Goal: Task Accomplishment & Management: Use online tool/utility

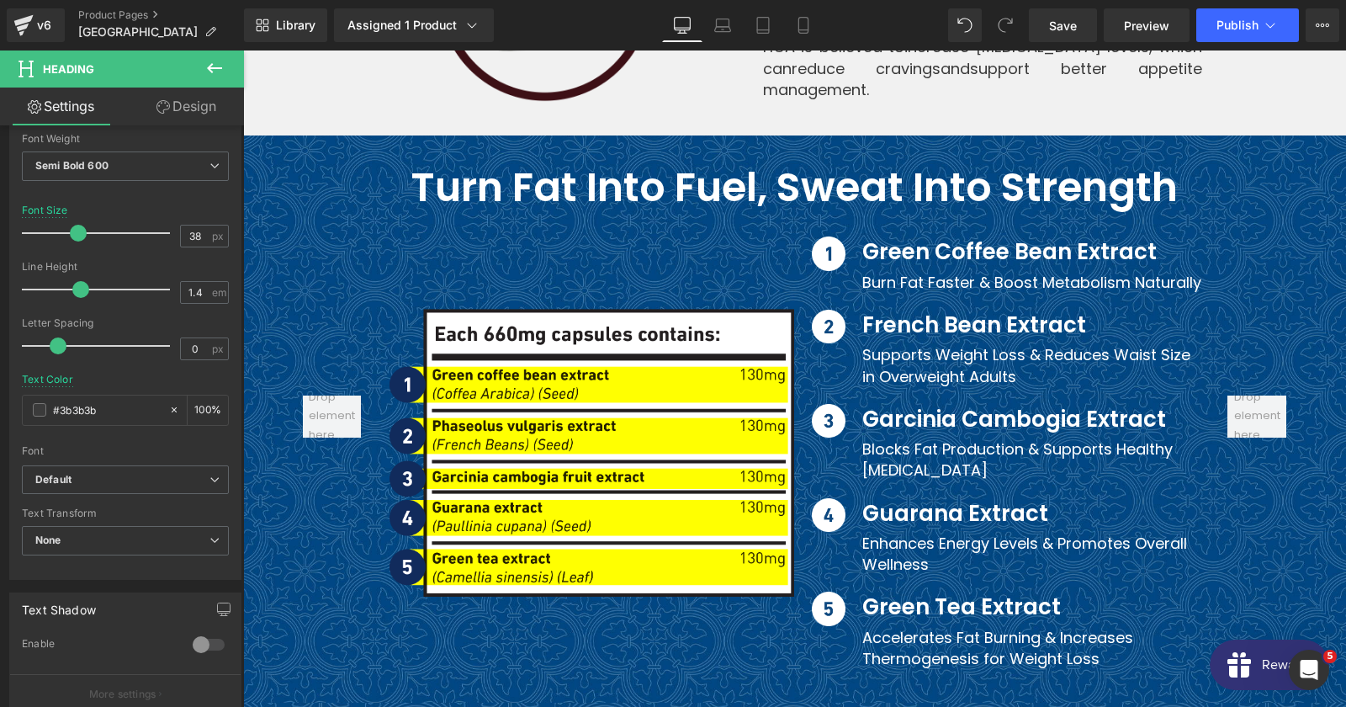
scroll to position [8630, 0]
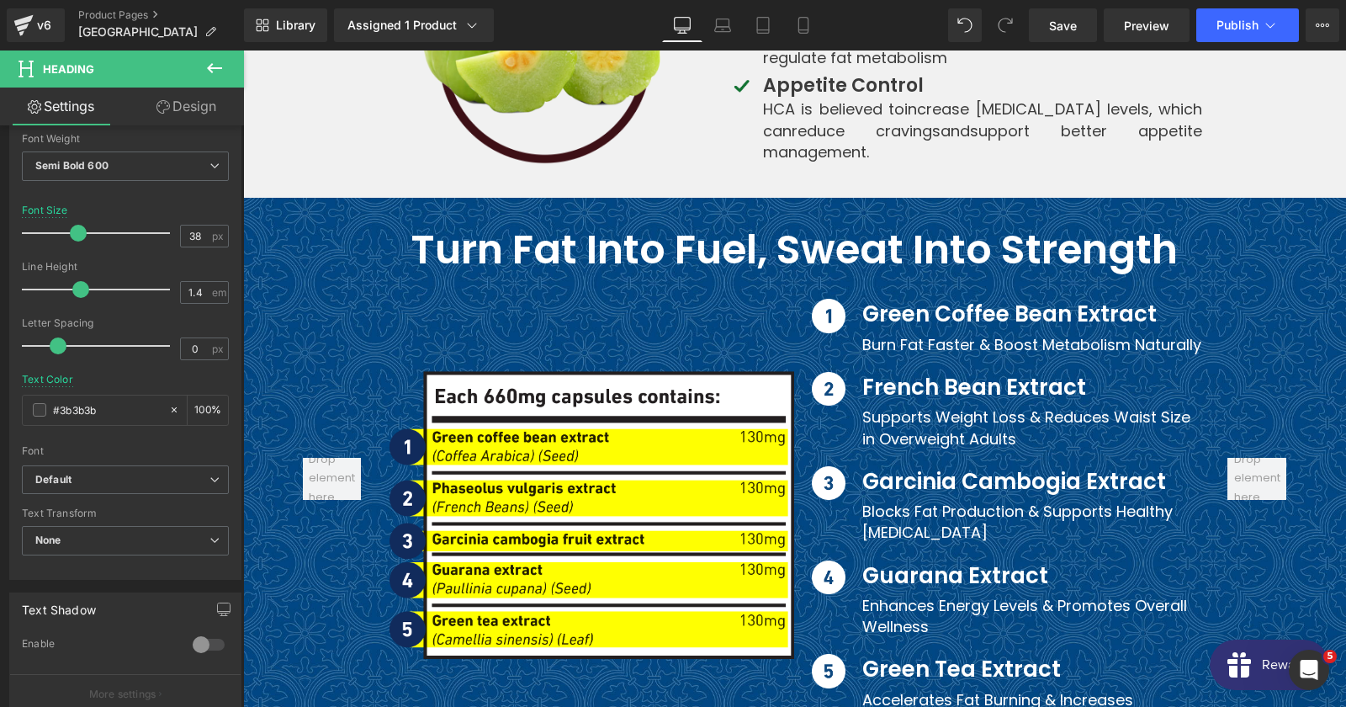
click at [300, 228] on span at bounding box center [307, 238] width 18 height 20
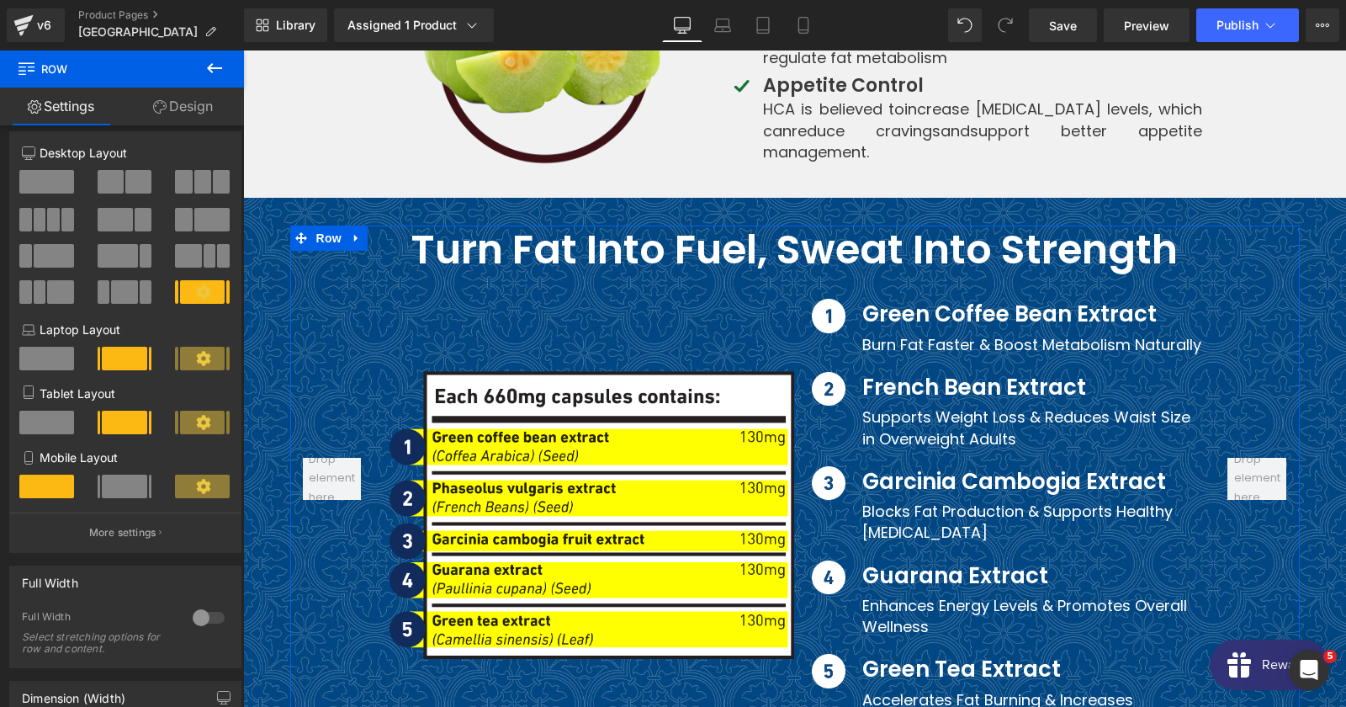
scroll to position [0, 0]
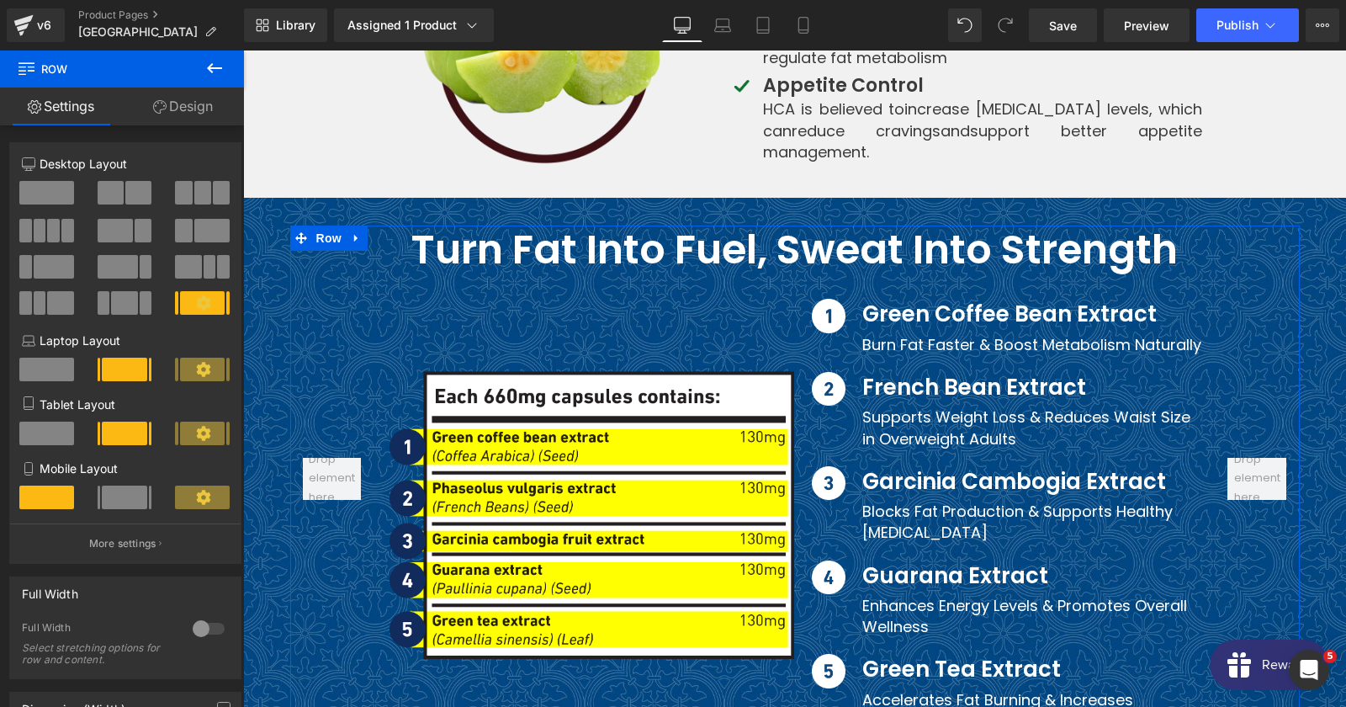
click at [179, 106] on link "Design" at bounding box center [183, 106] width 122 height 38
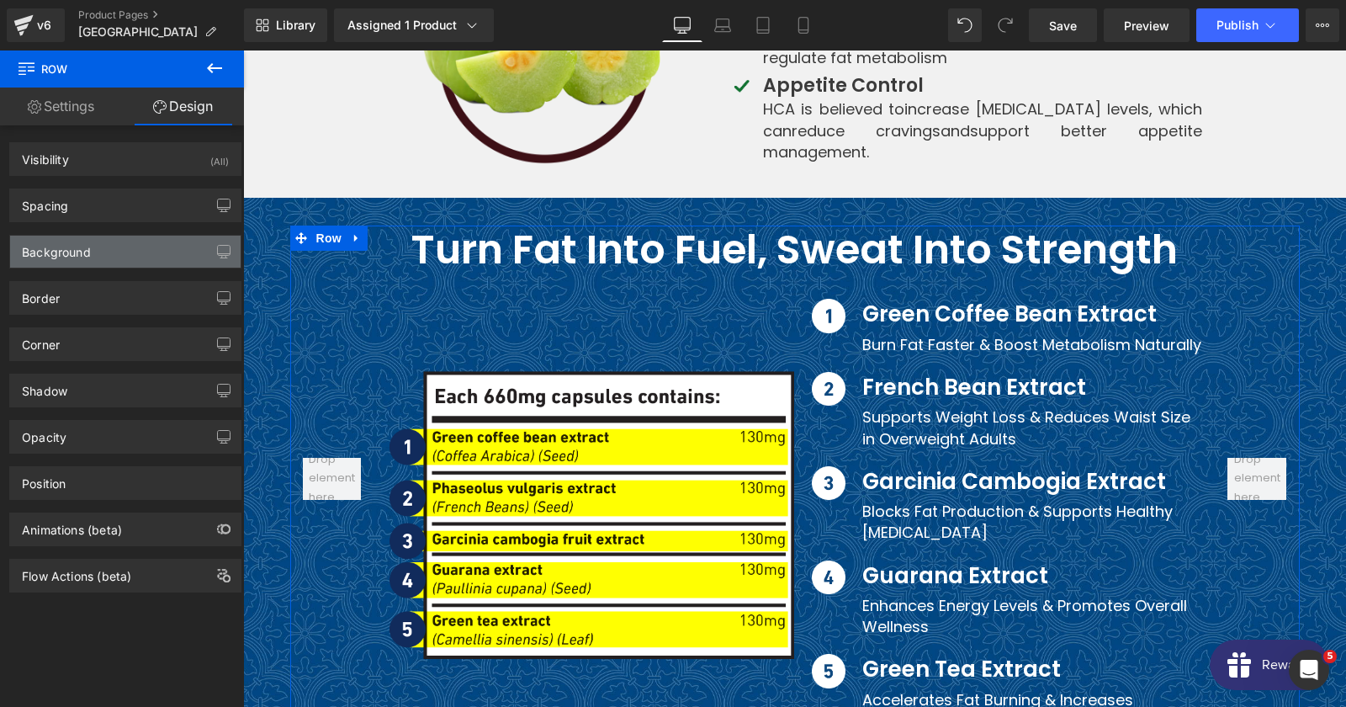
type input "none"
type input "0"
click at [92, 254] on div "Background" at bounding box center [125, 252] width 230 height 32
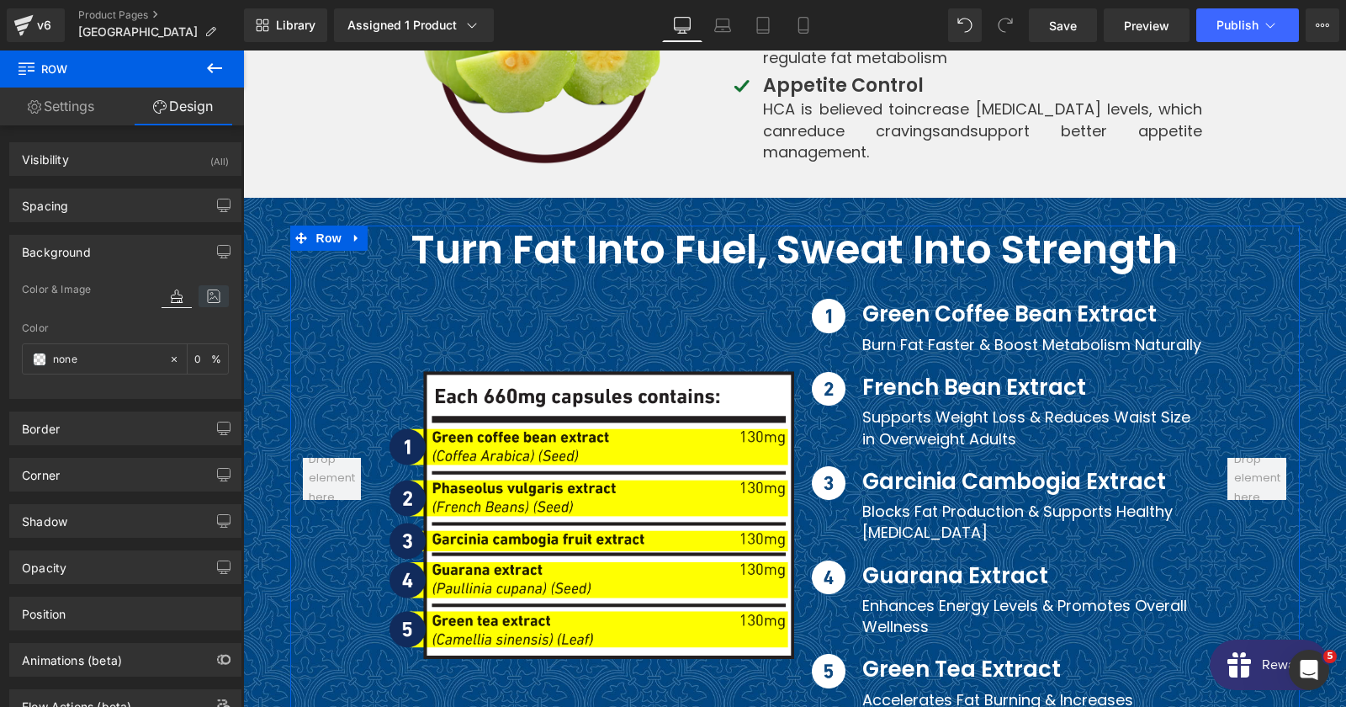
click at [224, 300] on icon at bounding box center [214, 296] width 30 height 22
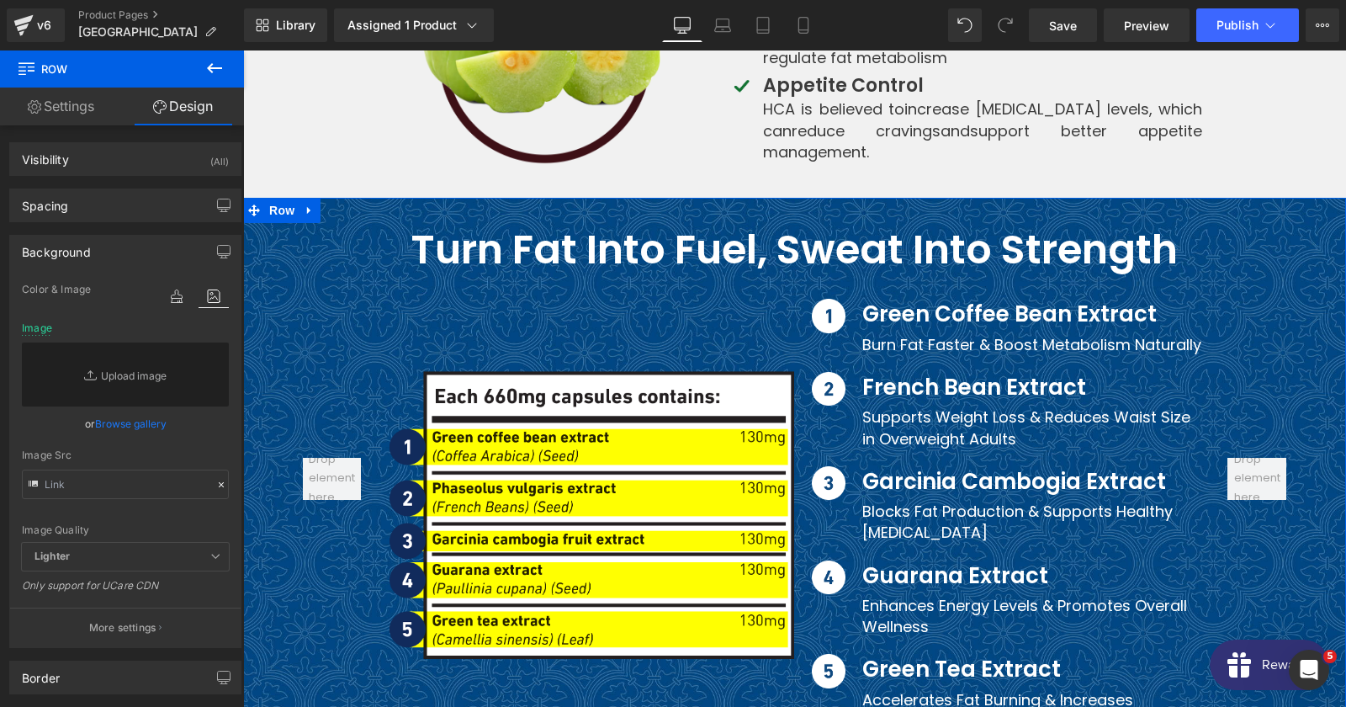
click at [263, 225] on div "Turn Fat into Fuel, Sweat into Strength Heading Image Image Green Coffee Bean E…" at bounding box center [794, 478] width 1103 height 506
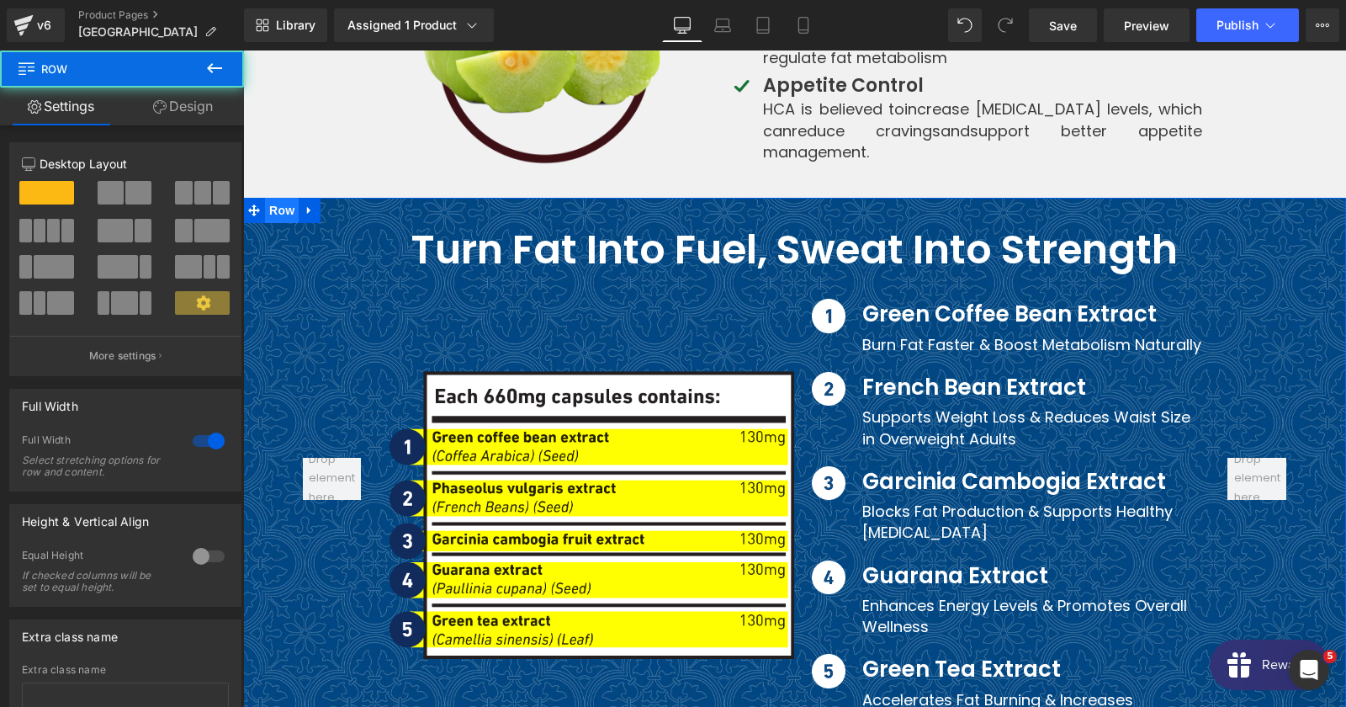
click at [274, 198] on span "Row" at bounding box center [282, 210] width 34 height 25
click at [201, 92] on link "Design" at bounding box center [183, 106] width 122 height 38
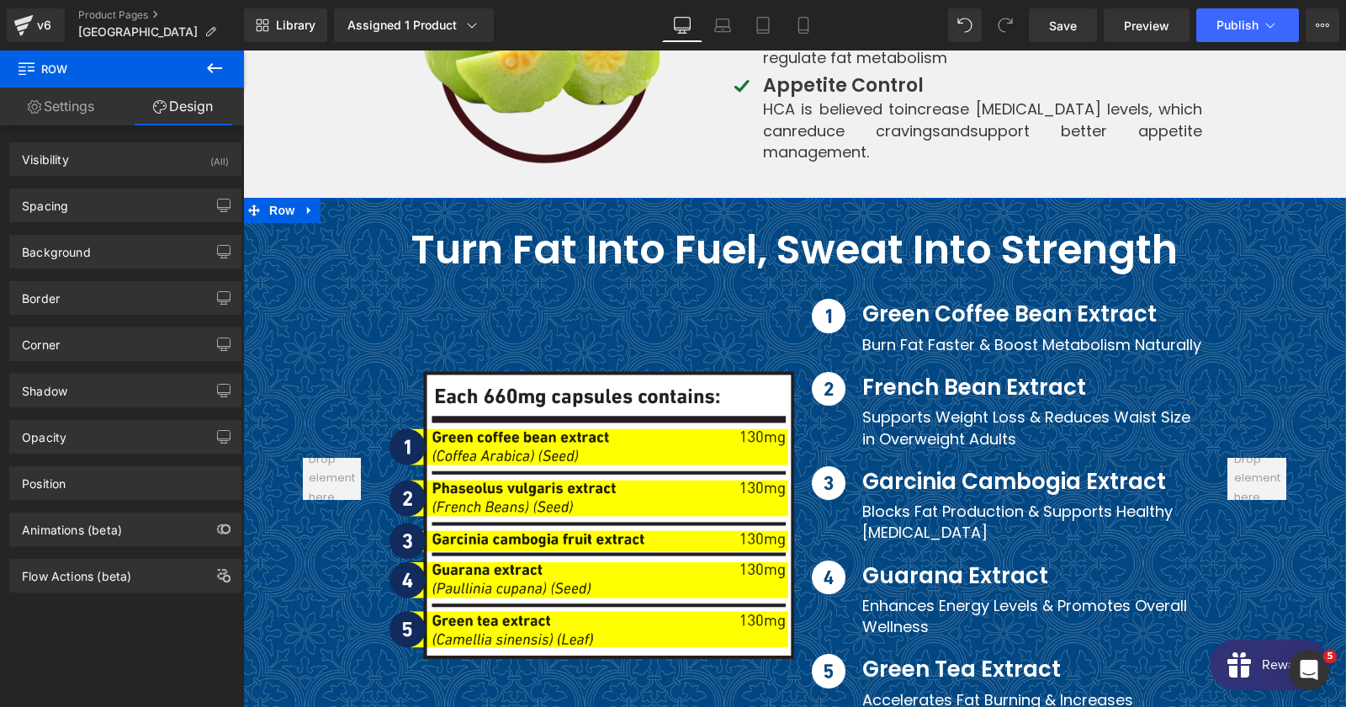
type input "[URL][DOMAIN_NAME]"
click at [105, 252] on div "Background" at bounding box center [125, 252] width 230 height 32
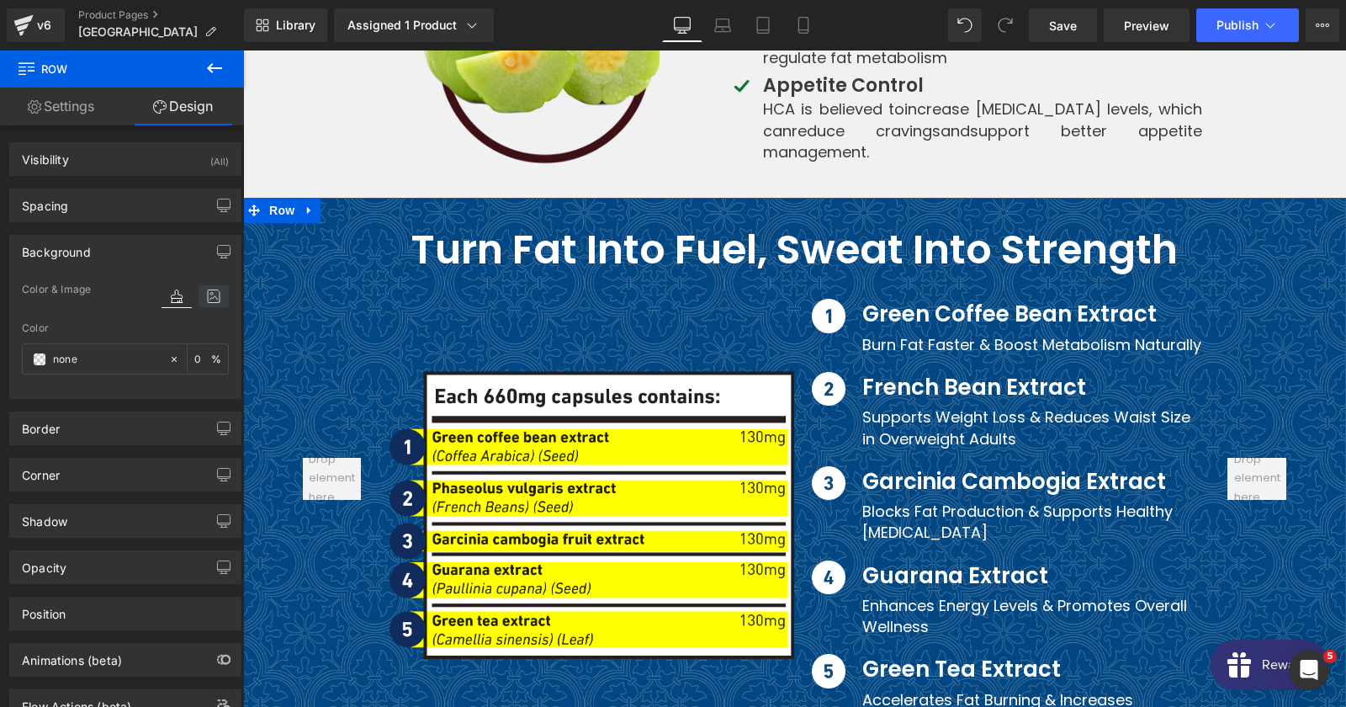
click at [205, 296] on icon at bounding box center [214, 296] width 30 height 22
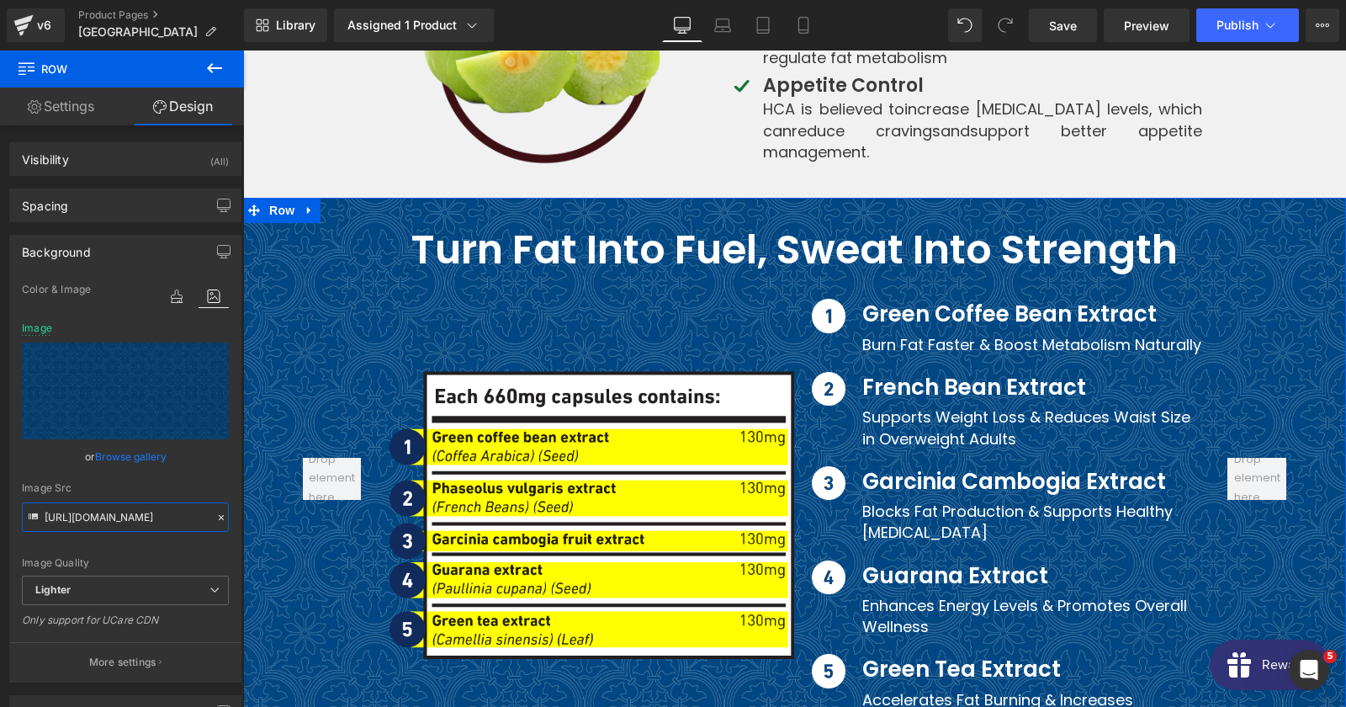
click at [129, 515] on input "[URL][DOMAIN_NAME]" at bounding box center [125, 516] width 207 height 29
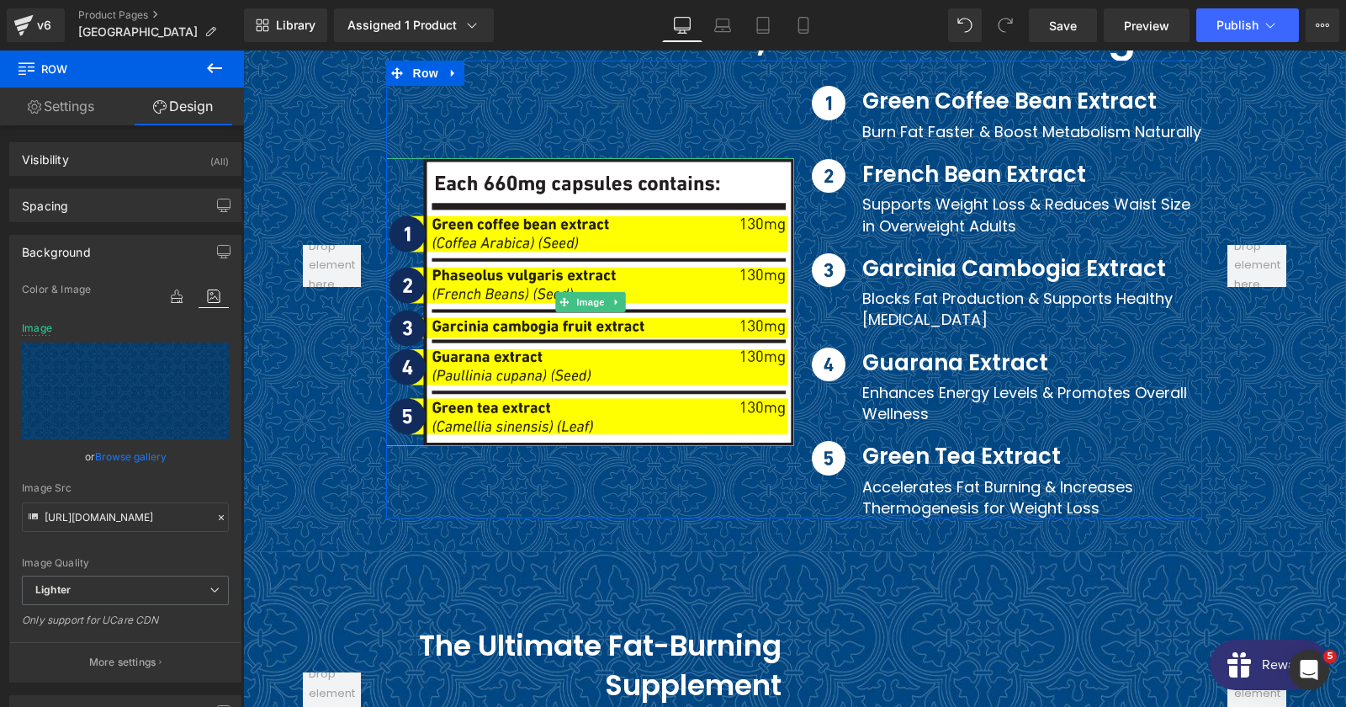
scroll to position [8903, 0]
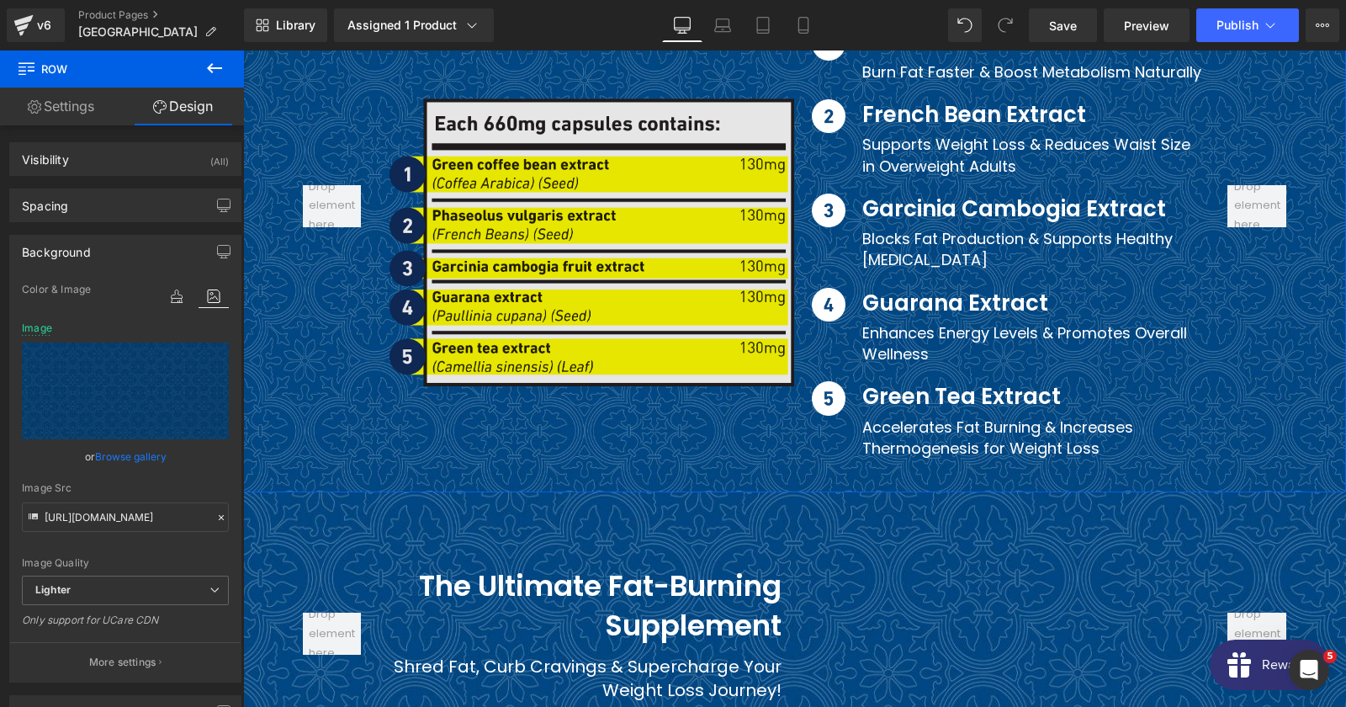
click at [586, 230] on img at bounding box center [590, 242] width 408 height 288
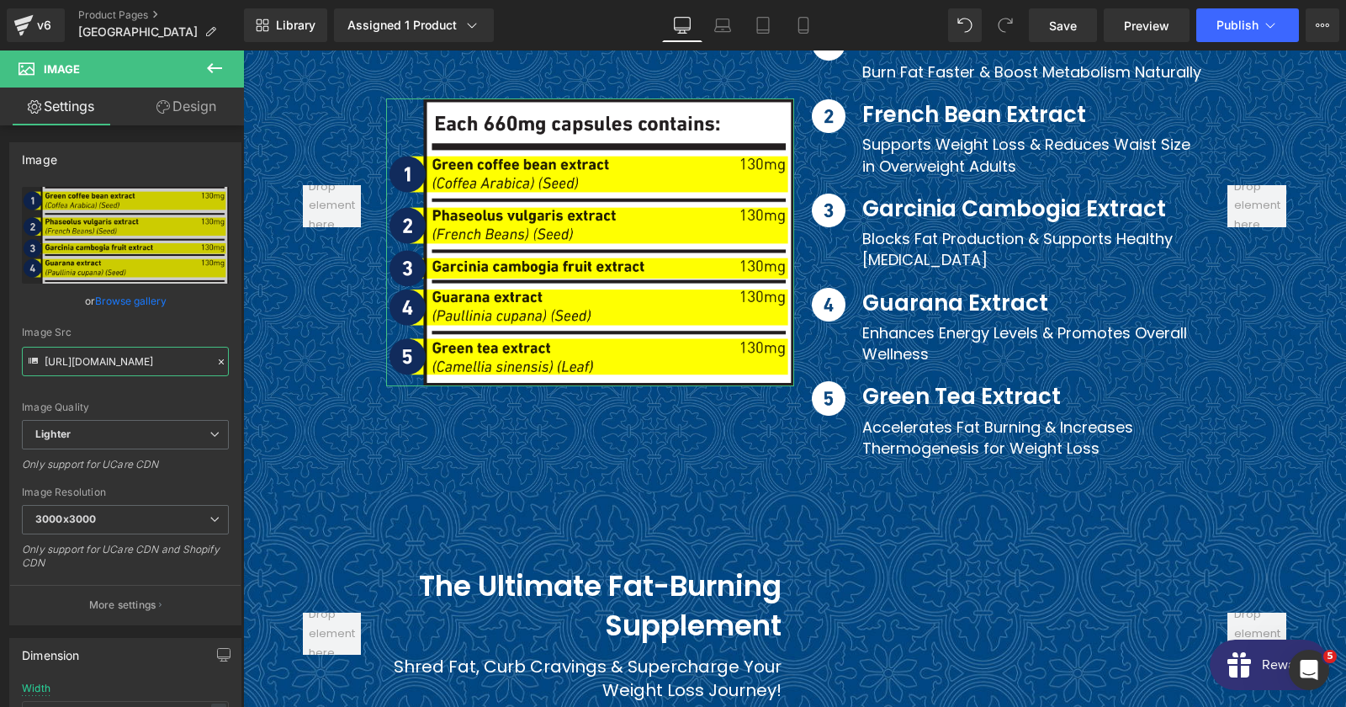
click at [134, 360] on input "[URL][DOMAIN_NAME]" at bounding box center [125, 361] width 207 height 29
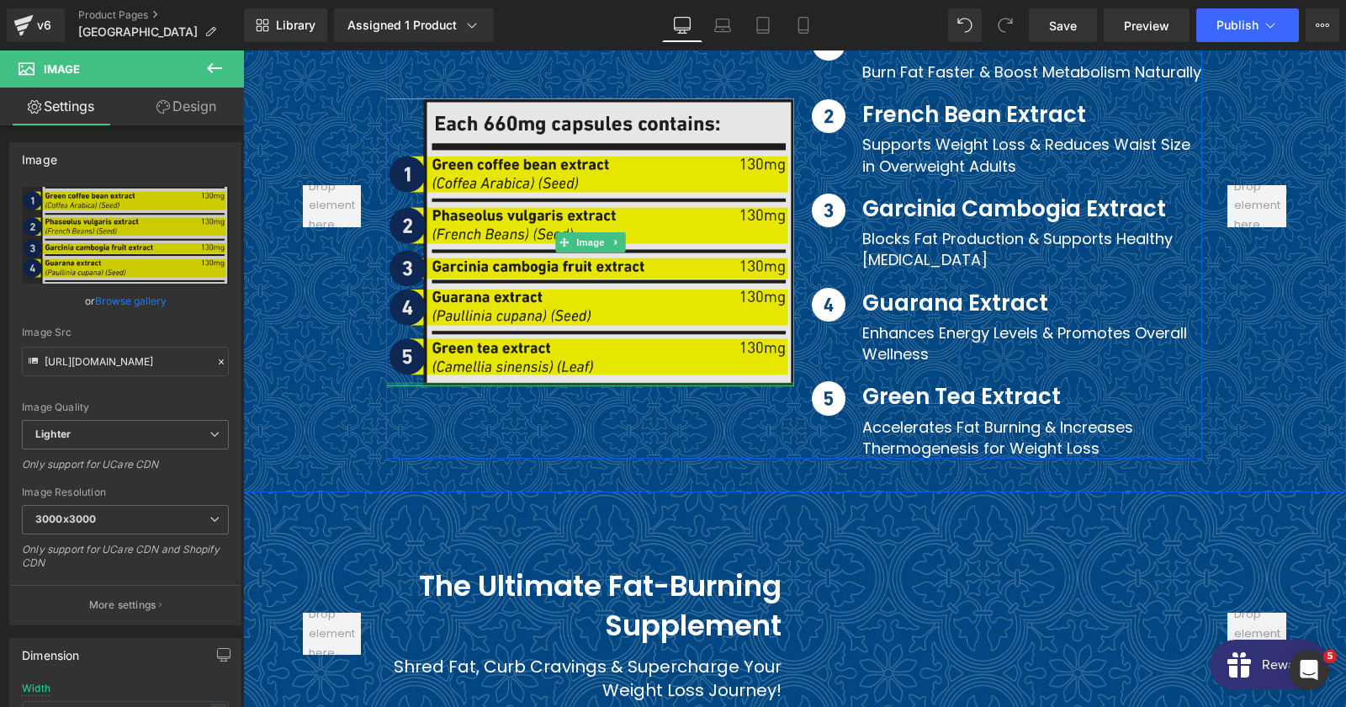
scroll to position [8721, 0]
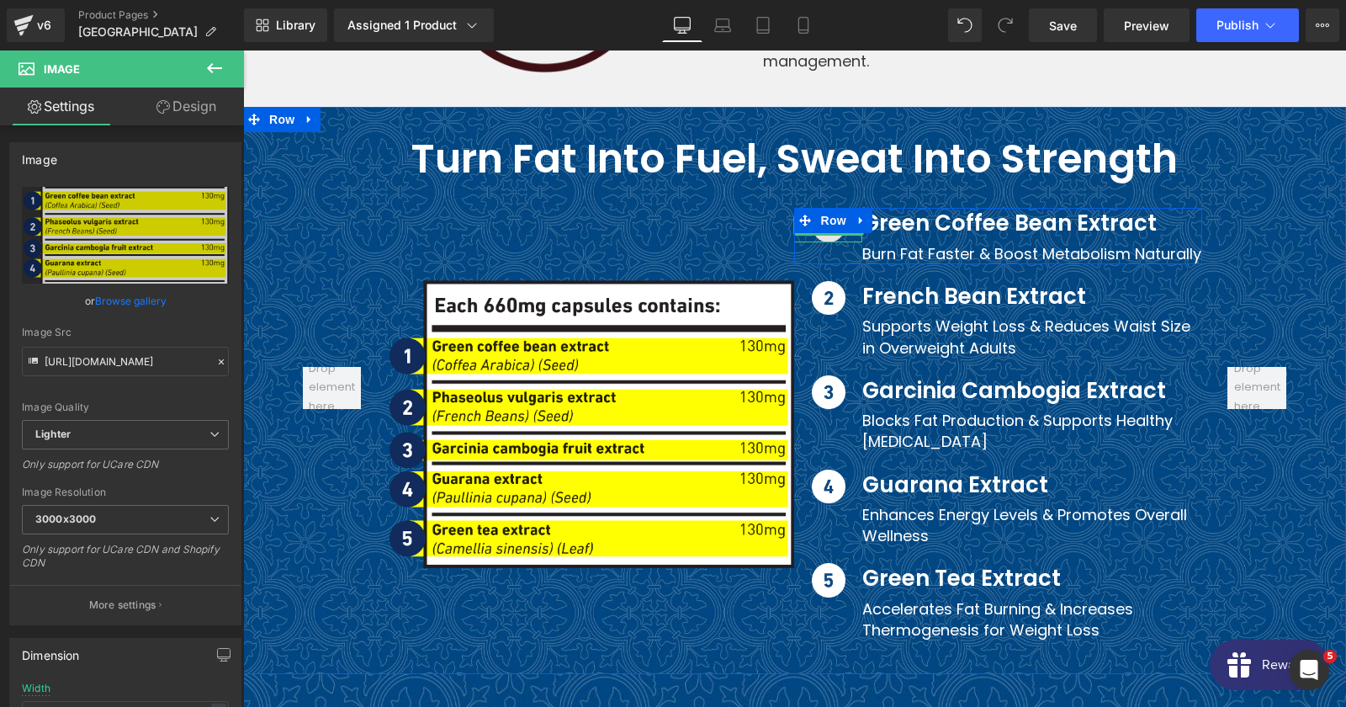
click at [827, 208] on img at bounding box center [829, 225] width 34 height 34
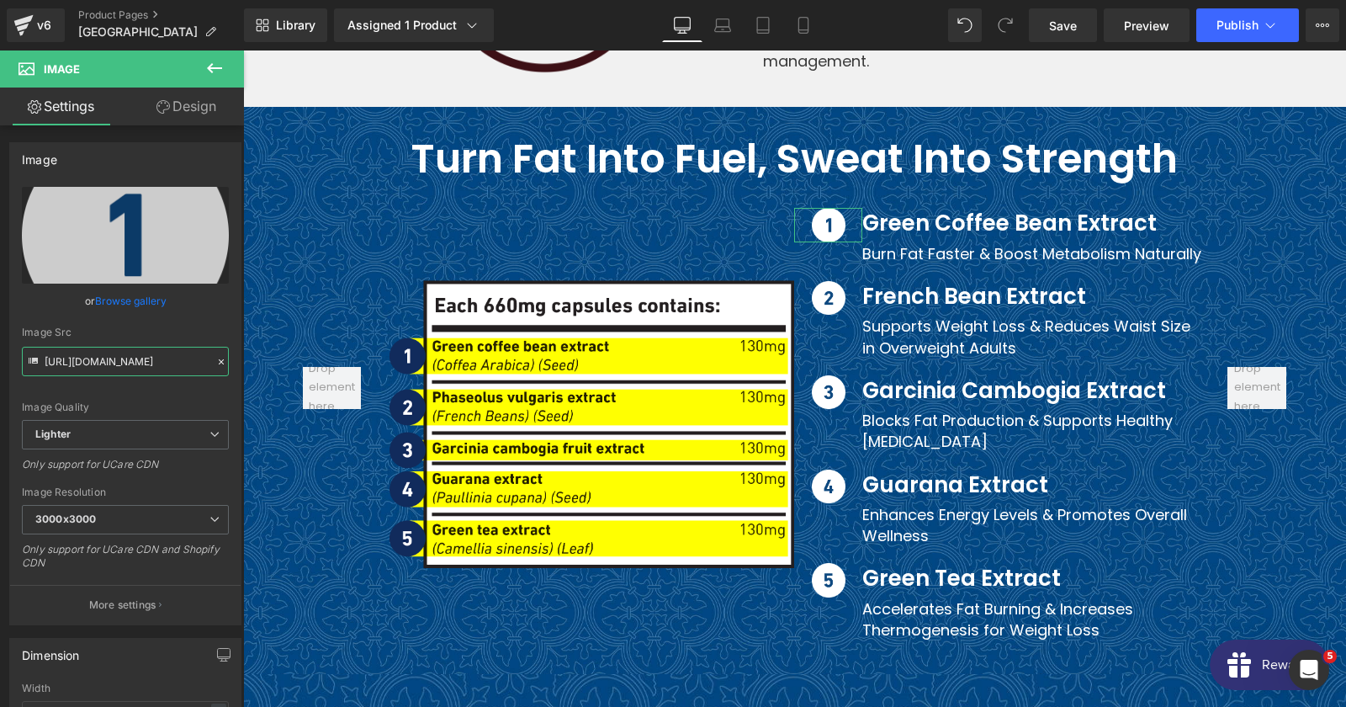
click at [90, 363] on input "[URL][DOMAIN_NAME]" at bounding box center [125, 361] width 207 height 29
click at [827, 276] on div "Image French Bean Extract Heading Supports Weight Loss & Reduces Waist Size in …" at bounding box center [998, 319] width 408 height 111
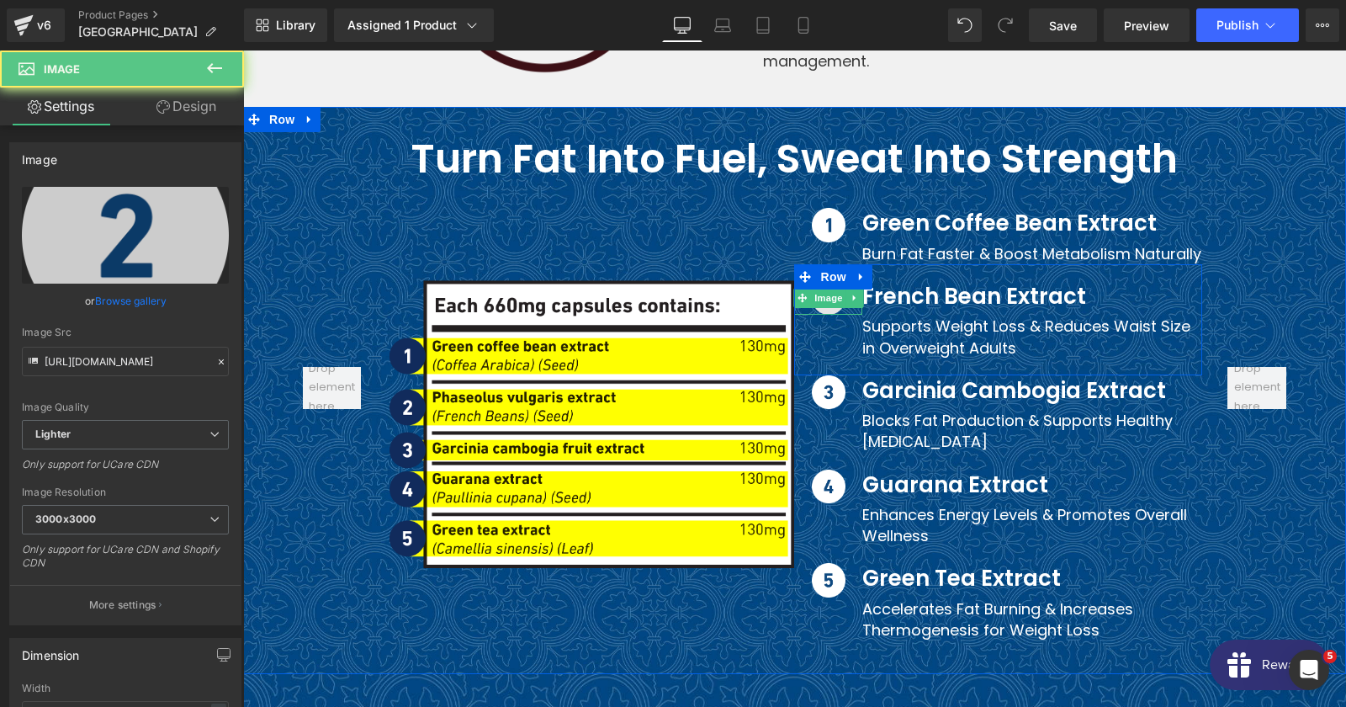
click at [833, 281] on img at bounding box center [829, 298] width 34 height 34
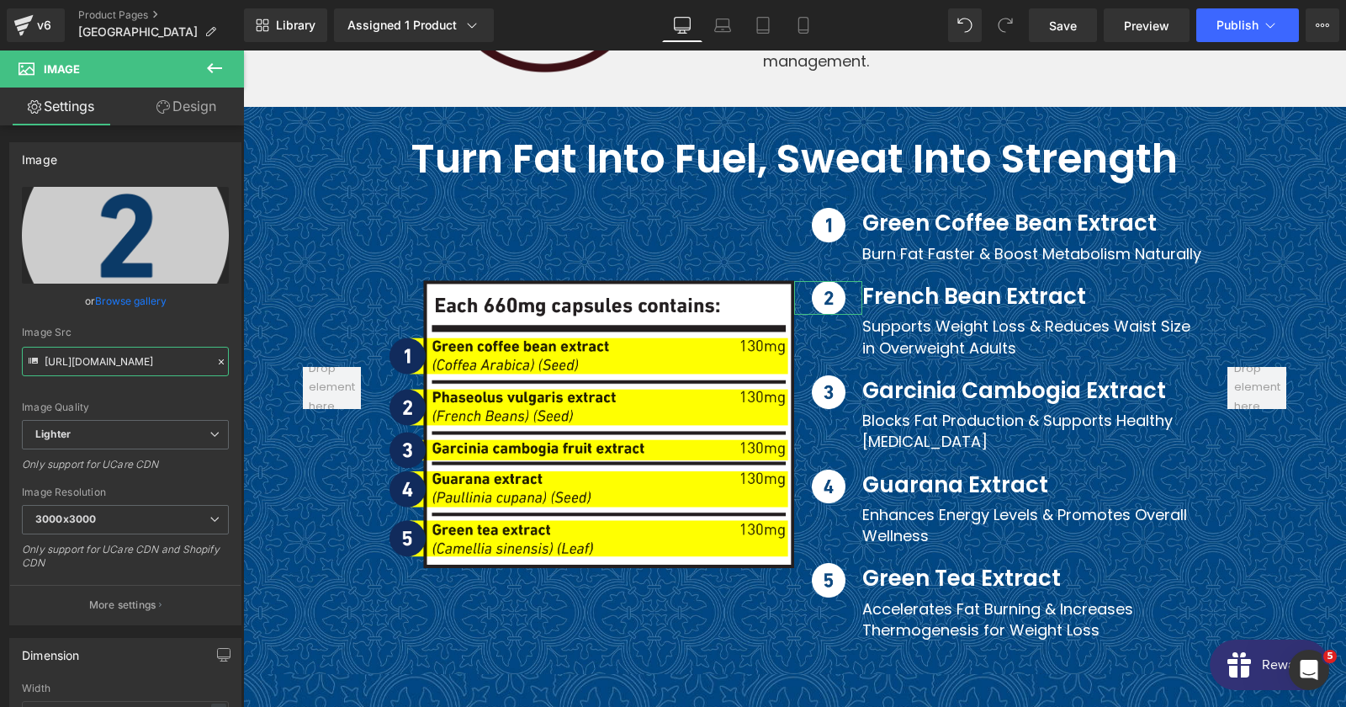
click at [122, 359] on input "[URL][DOMAIN_NAME]" at bounding box center [125, 361] width 207 height 29
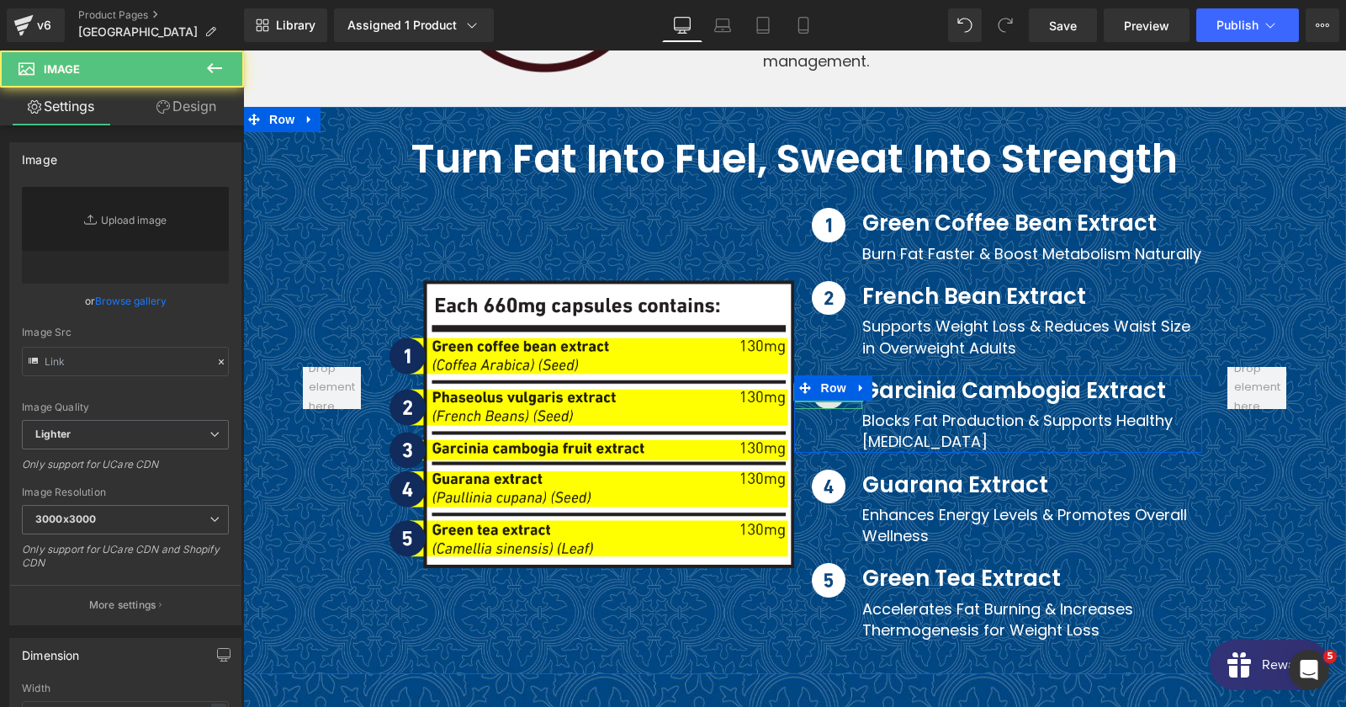
click at [833, 375] on img at bounding box center [829, 392] width 34 height 34
type input "[URL][DOMAIN_NAME]"
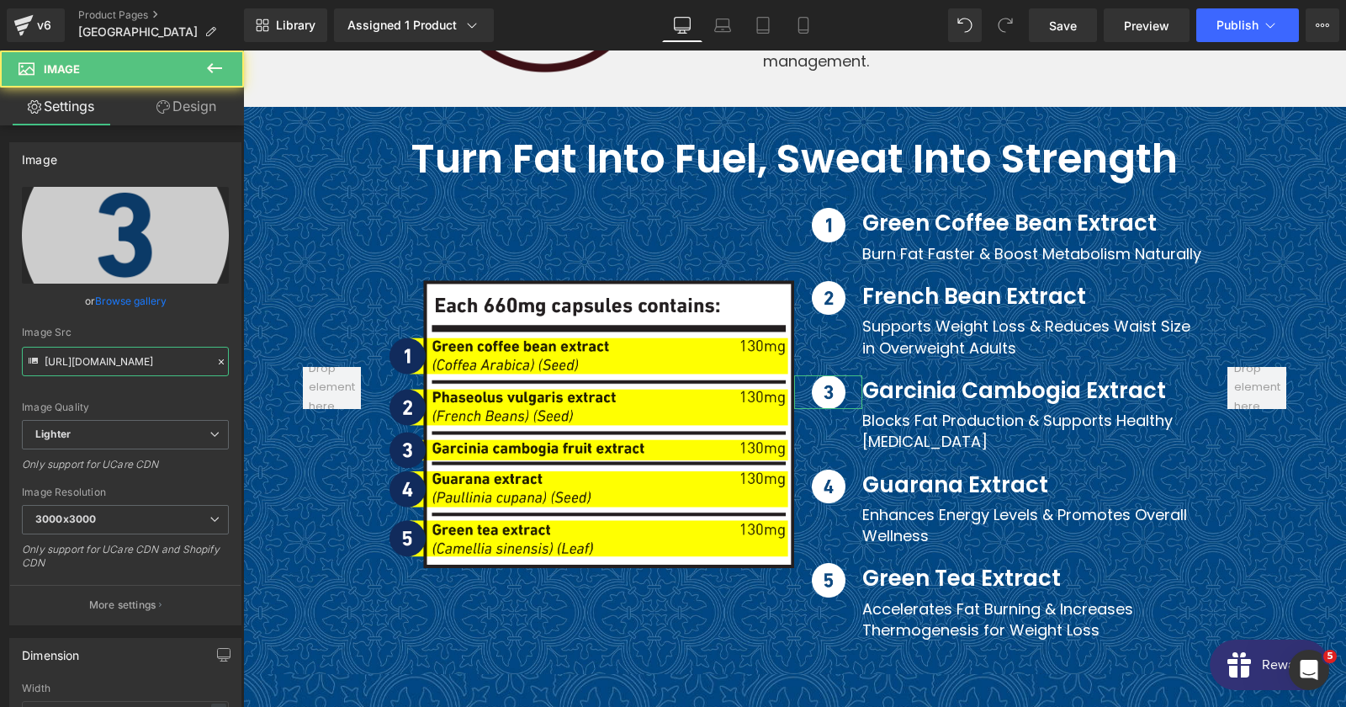
click at [66, 363] on input "[URL][DOMAIN_NAME]" at bounding box center [125, 361] width 207 height 29
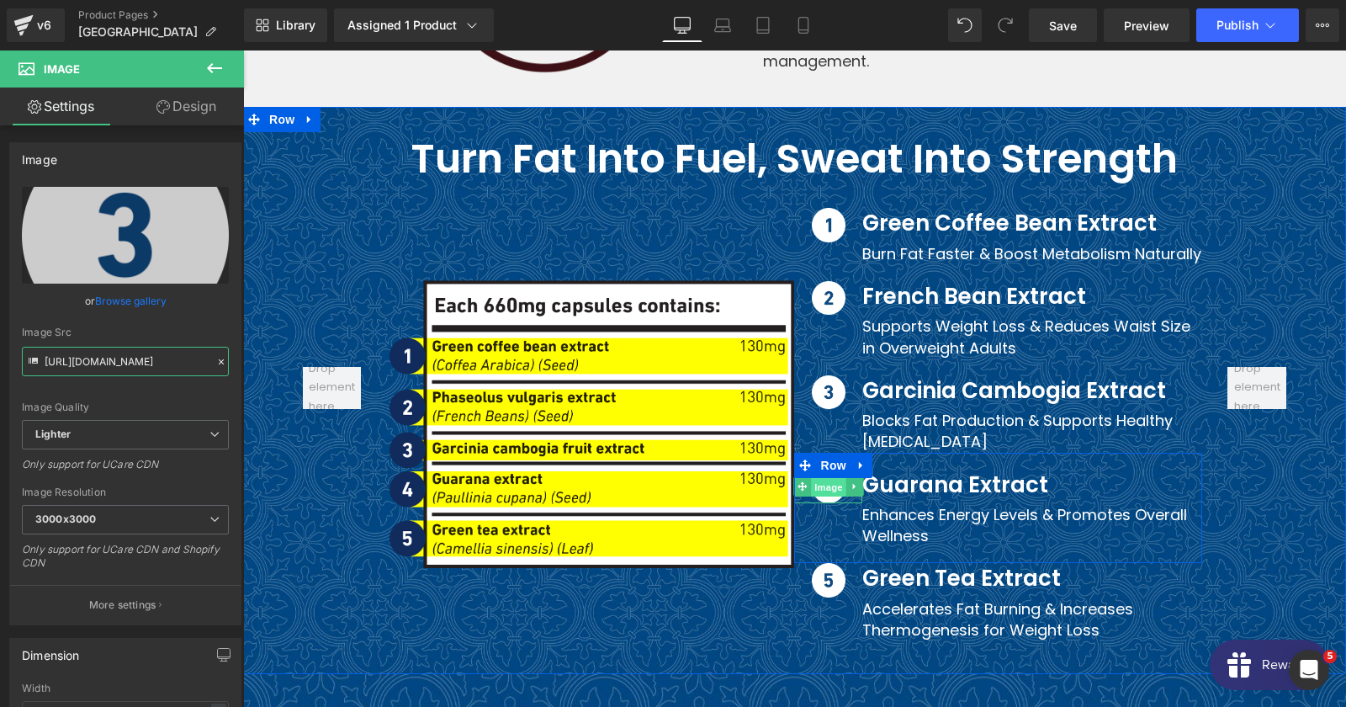
click at [827, 477] on span "Image" at bounding box center [828, 487] width 35 height 20
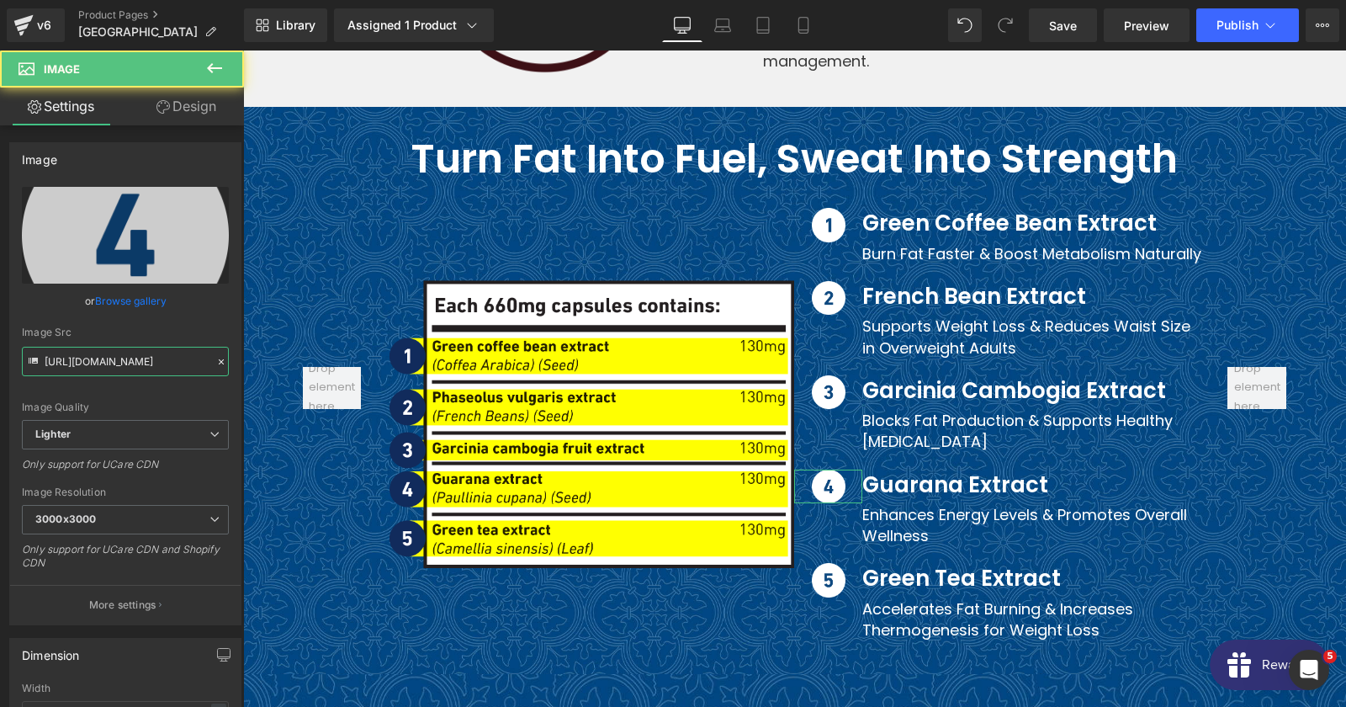
click at [150, 361] on input "[URL][DOMAIN_NAME]" at bounding box center [125, 361] width 207 height 29
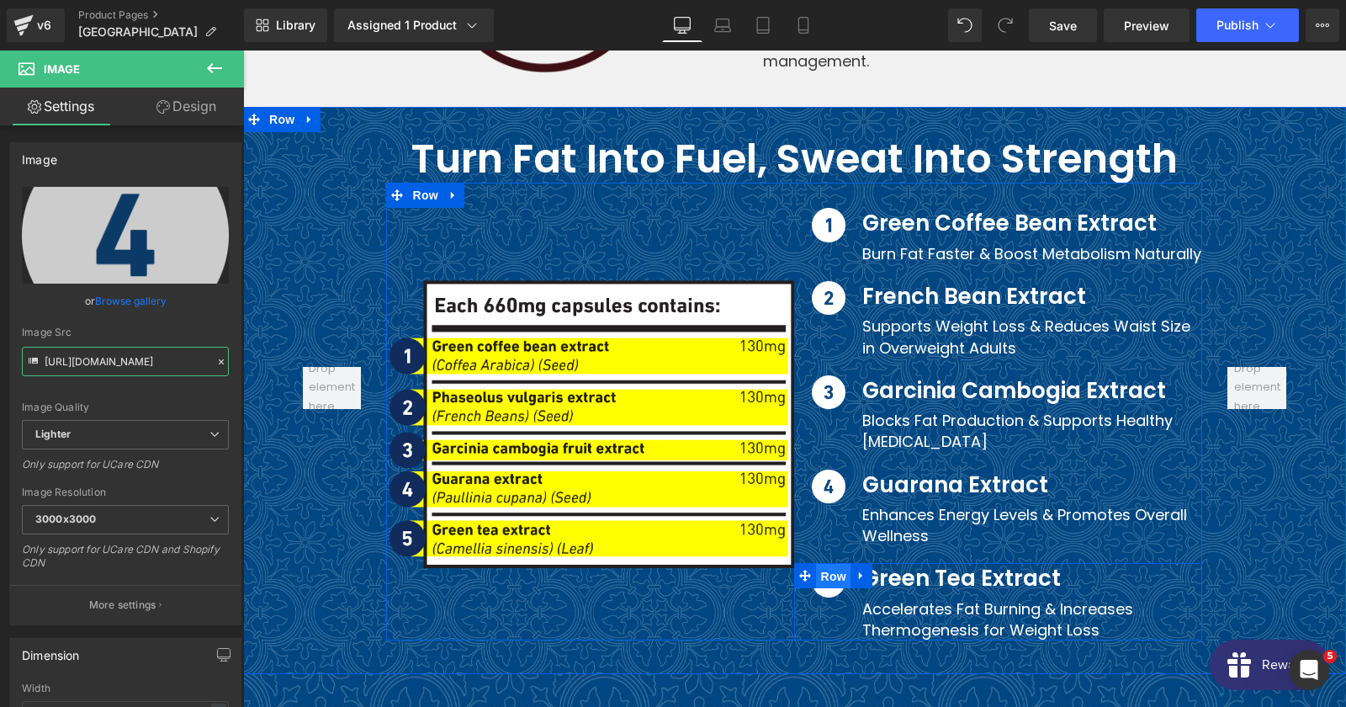
click at [818, 564] on span "Row" at bounding box center [833, 576] width 34 height 25
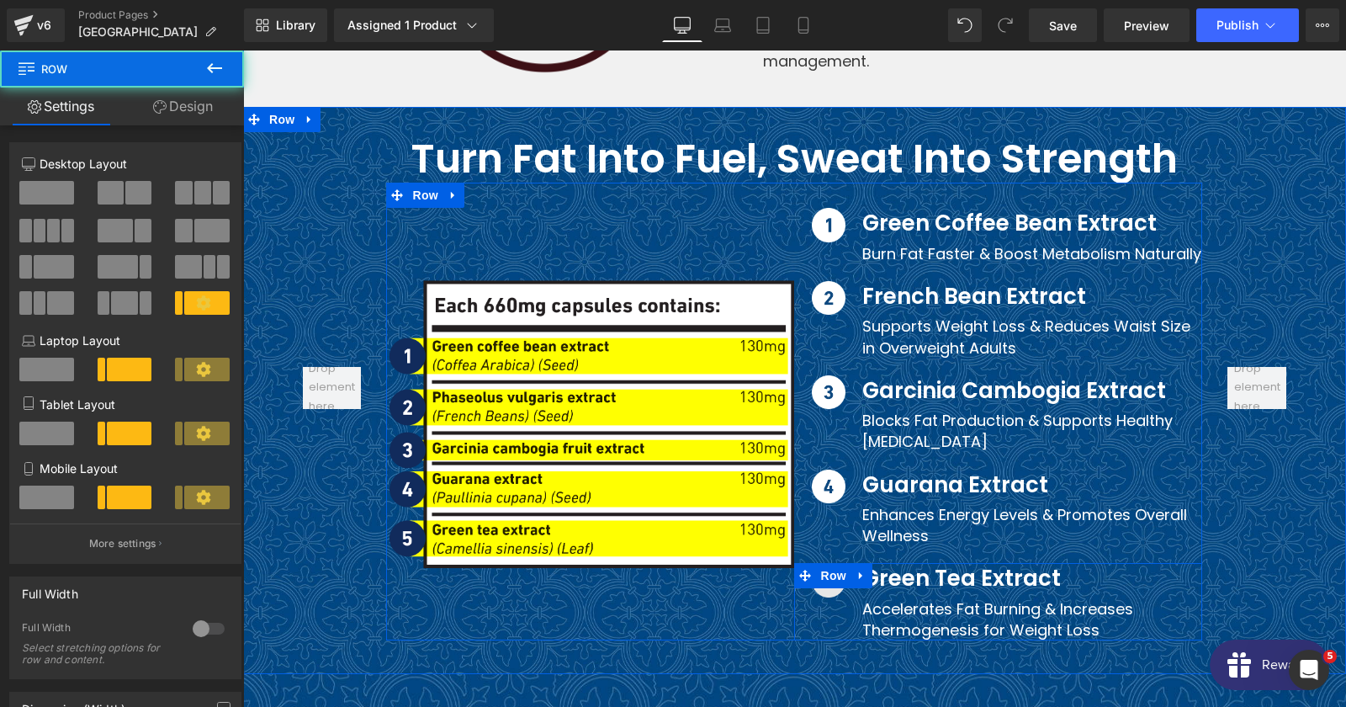
click at [826, 570] on span "Image" at bounding box center [828, 580] width 35 height 20
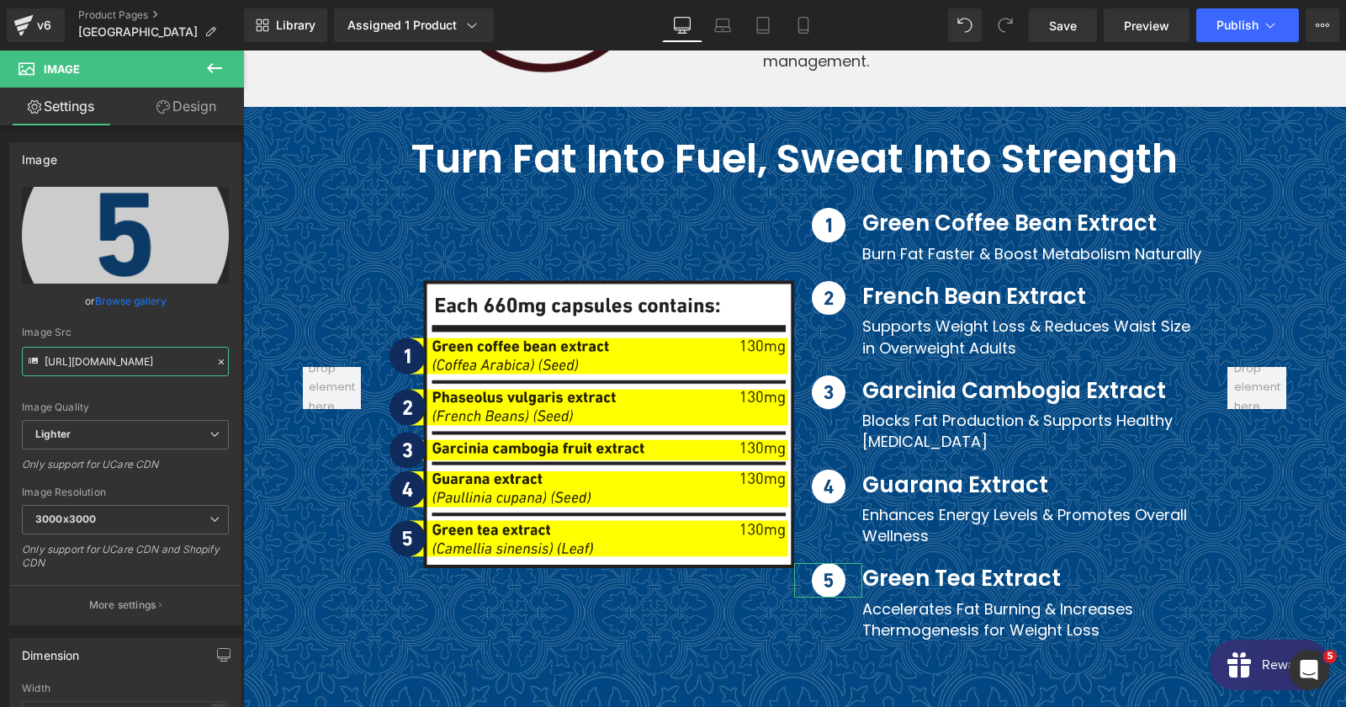
click at [136, 368] on input "[URL][DOMAIN_NAME]" at bounding box center [125, 361] width 207 height 29
click at [893, 239] on div "Burn Fat Faster & Boost Metabolism Naturally" at bounding box center [1032, 251] width 340 height 25
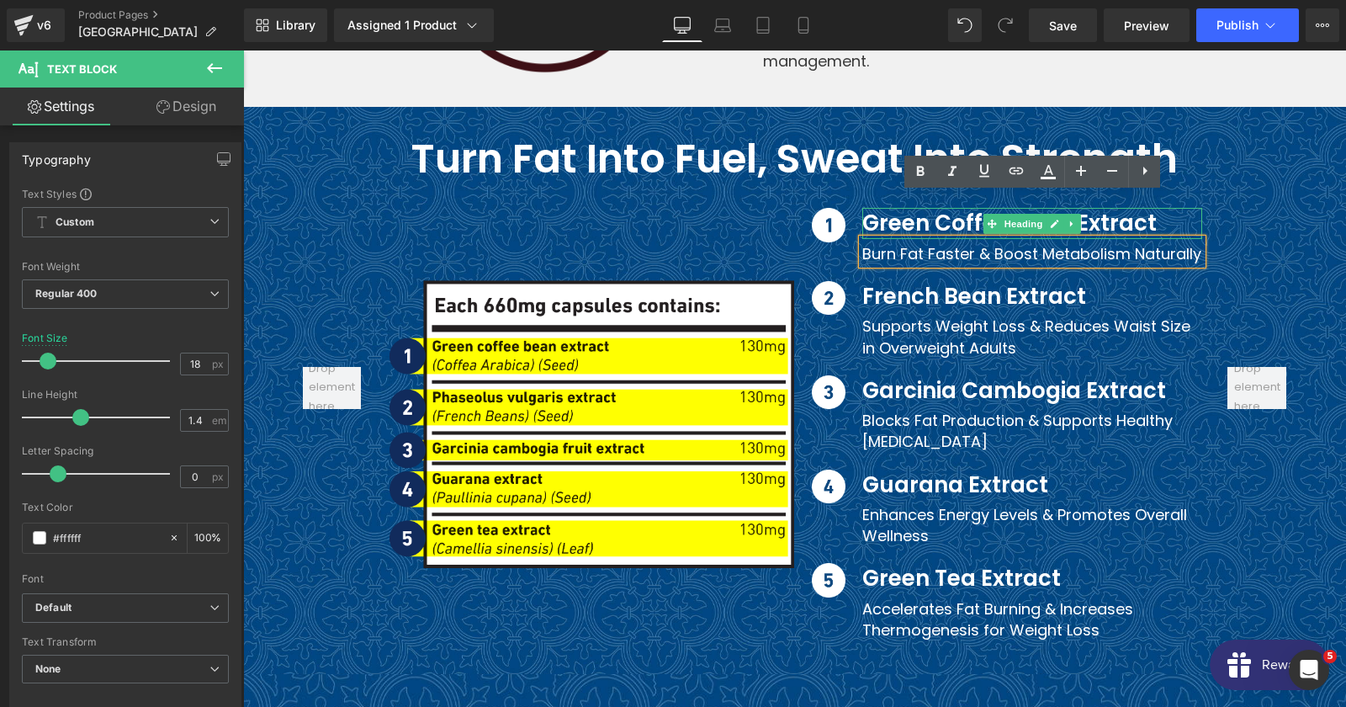
click at [888, 208] on h3 "Green Coffee Bean Extract" at bounding box center [1032, 223] width 340 height 30
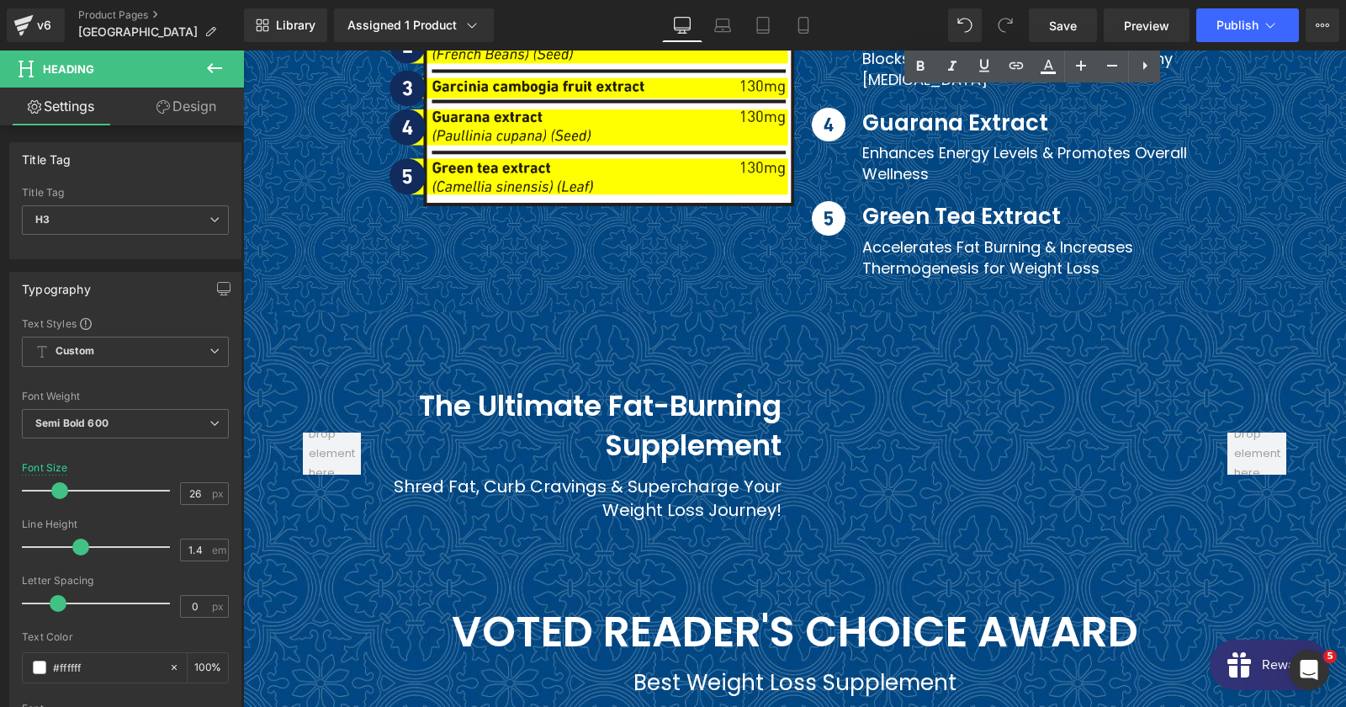
scroll to position [9085, 0]
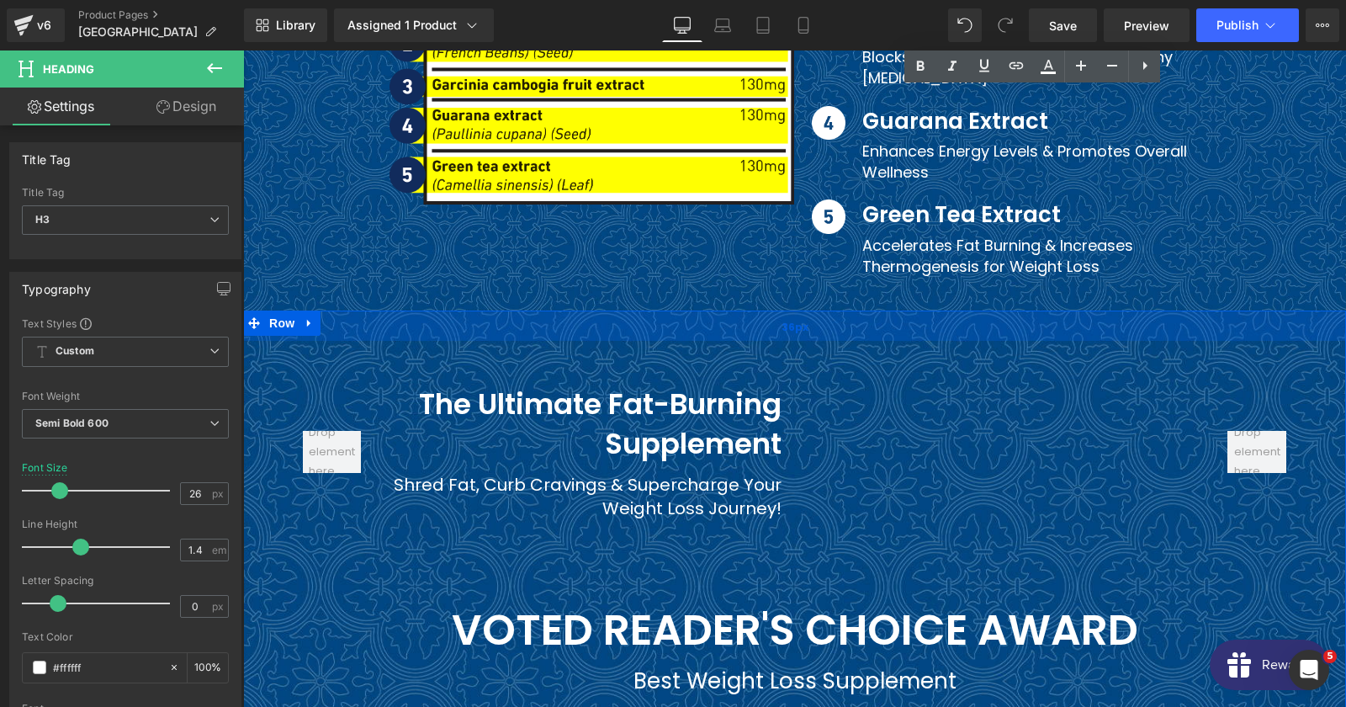
click at [282, 310] on div "36px" at bounding box center [794, 325] width 1103 height 30
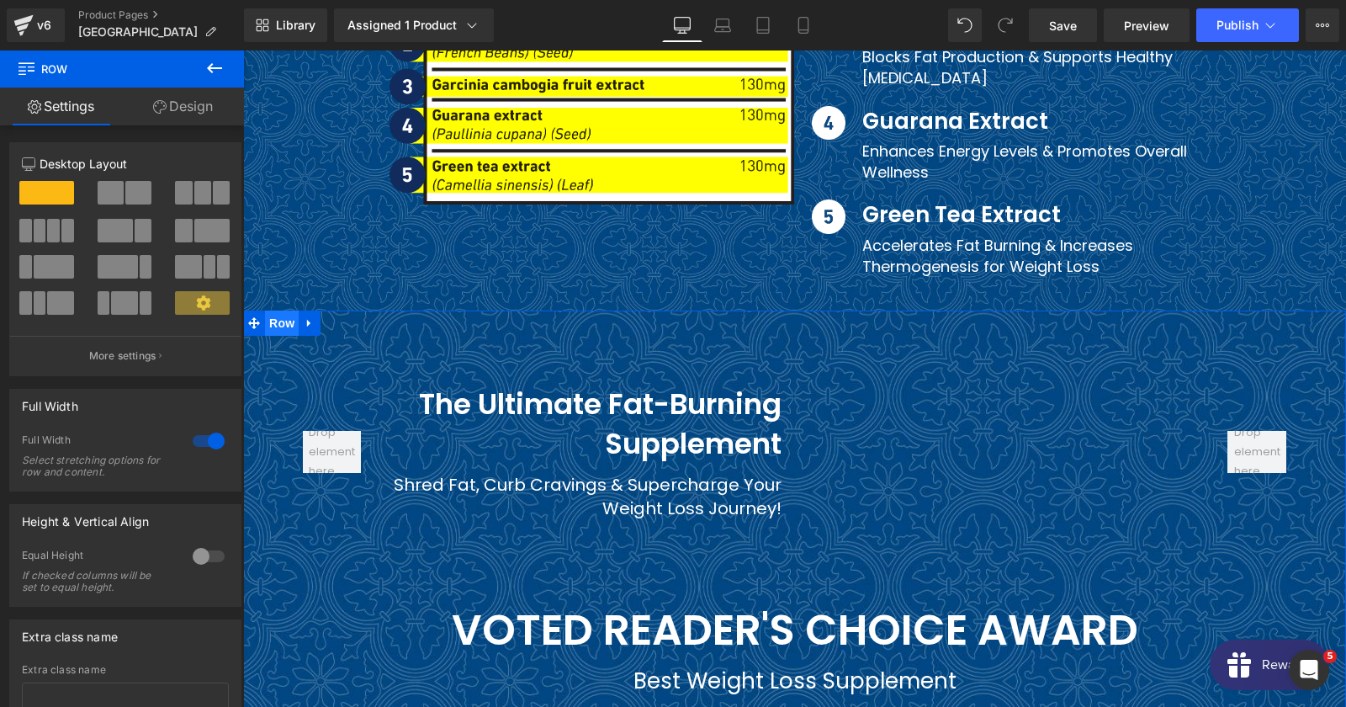
click at [284, 310] on span "Row" at bounding box center [282, 322] width 34 height 25
click at [172, 105] on link "Design" at bounding box center [183, 106] width 122 height 38
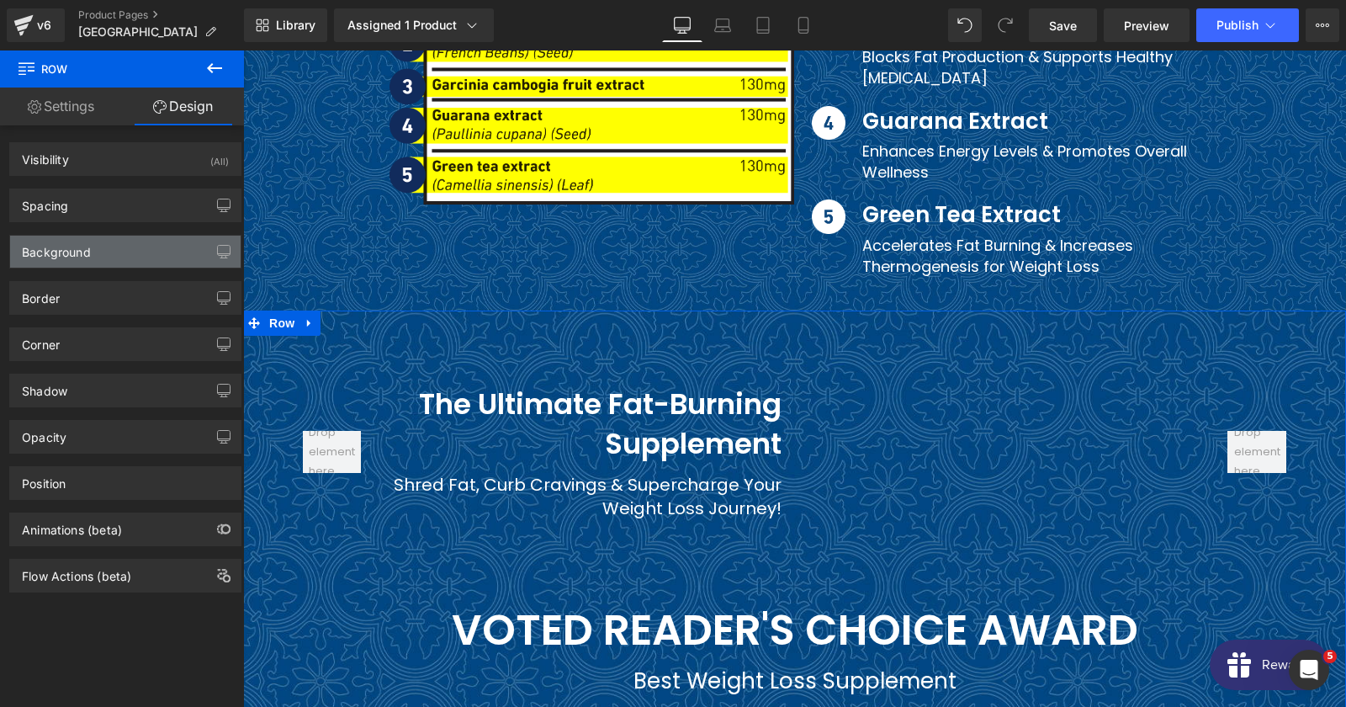
click at [114, 263] on div "Background" at bounding box center [125, 252] width 230 height 32
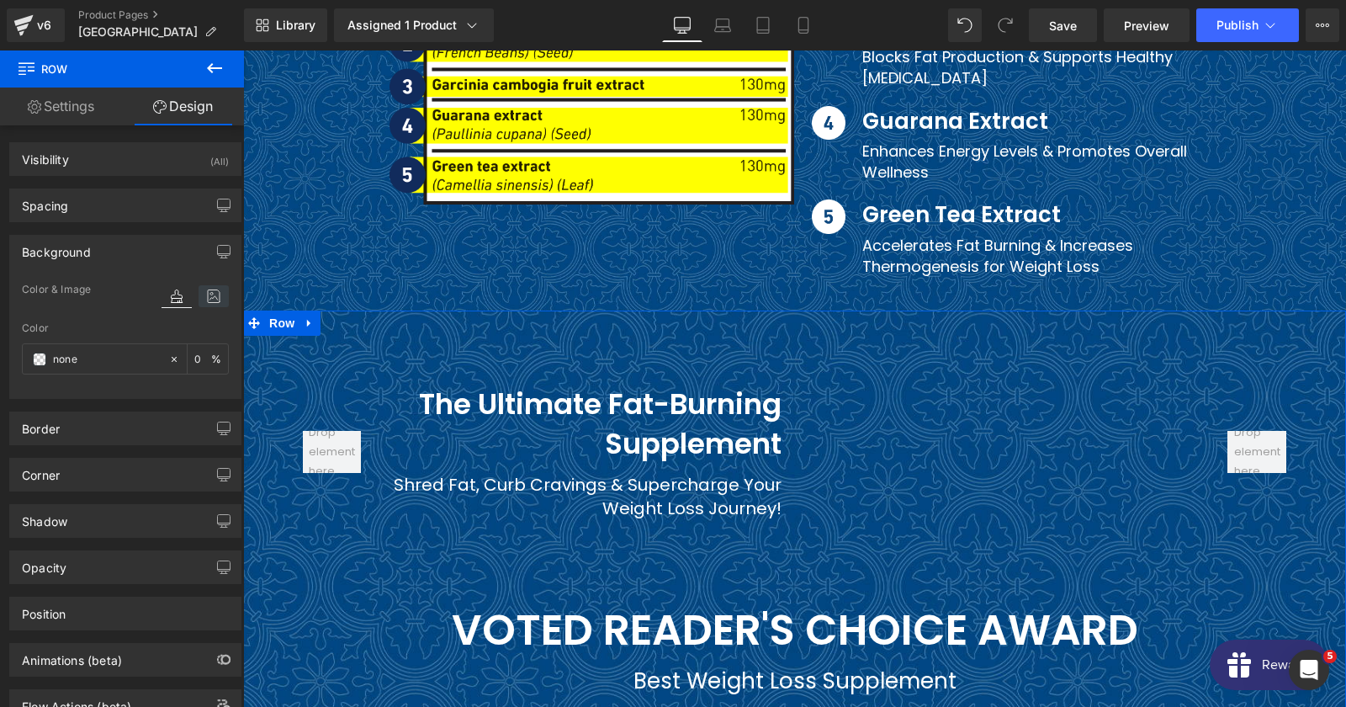
click at [213, 303] on icon at bounding box center [214, 296] width 30 height 22
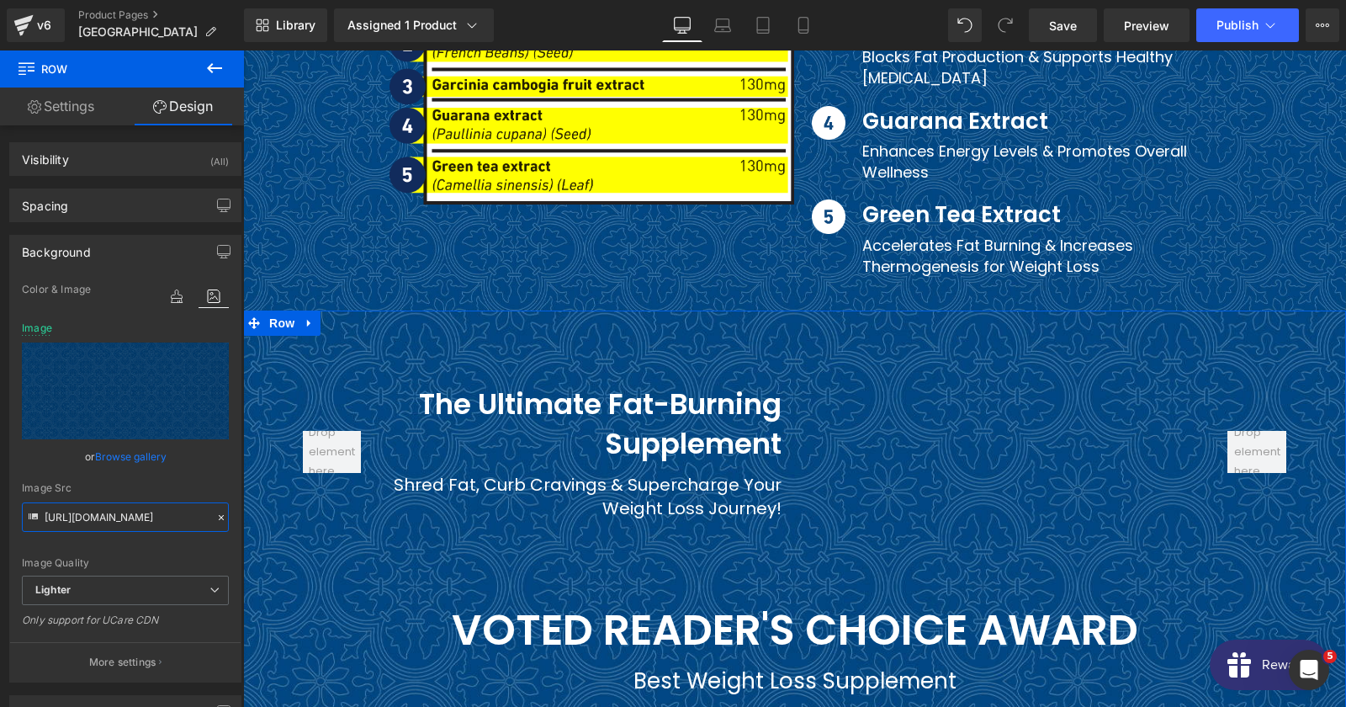
click at [90, 514] on input "[URL][DOMAIN_NAME]" at bounding box center [125, 516] width 207 height 29
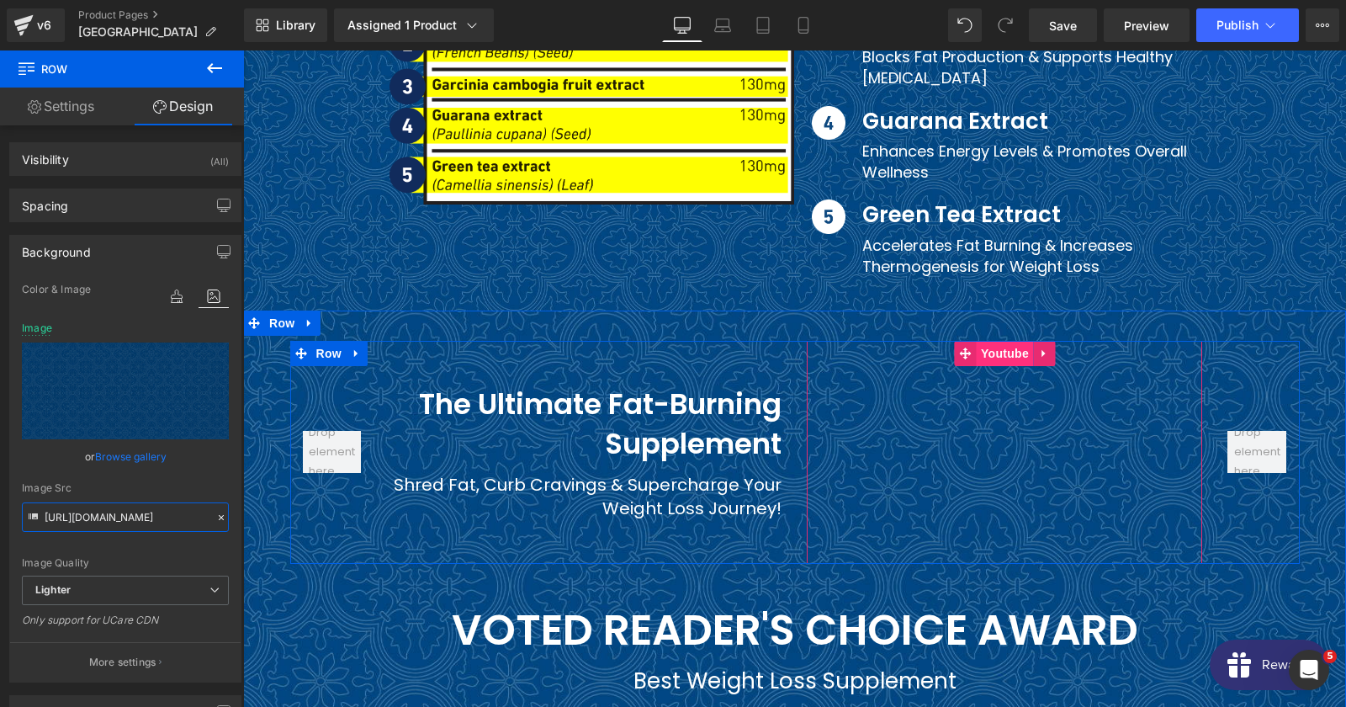
click at [1006, 341] on span "Youtube" at bounding box center [1005, 353] width 56 height 25
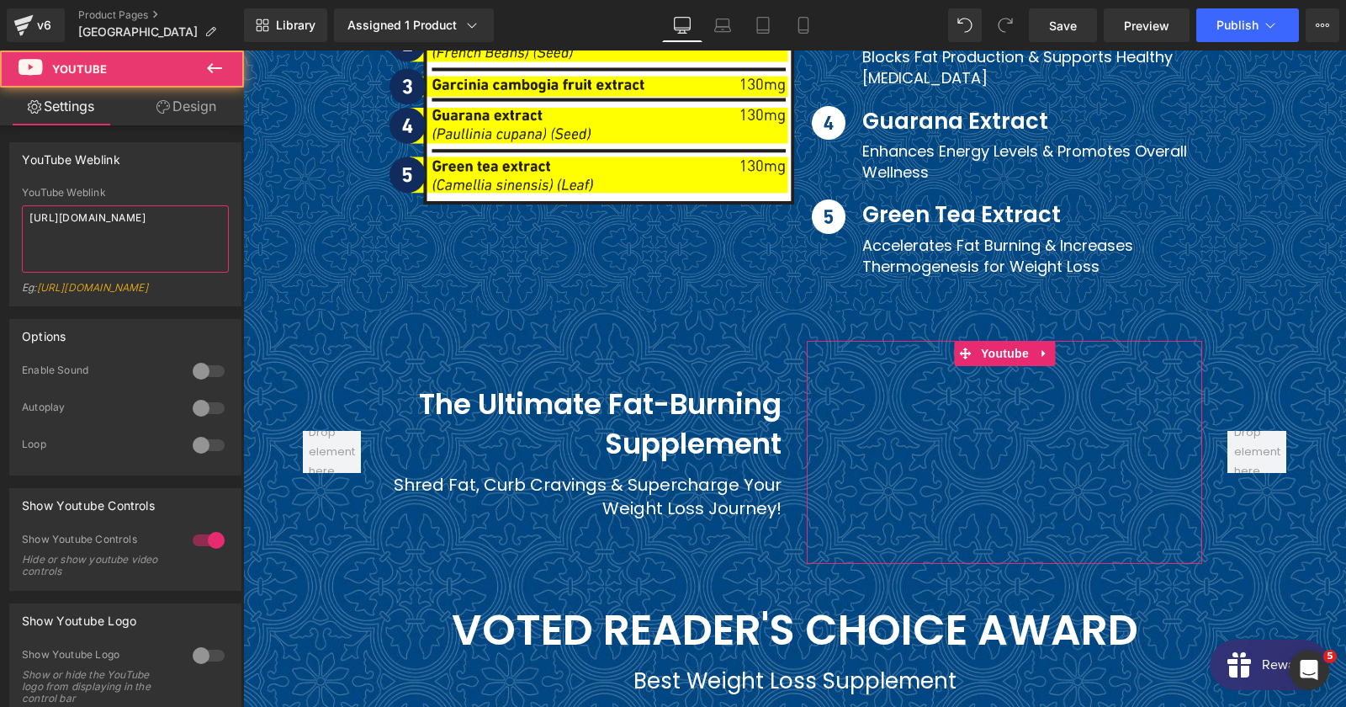
click at [133, 245] on textarea "[URL][DOMAIN_NAME]" at bounding box center [125, 238] width 207 height 67
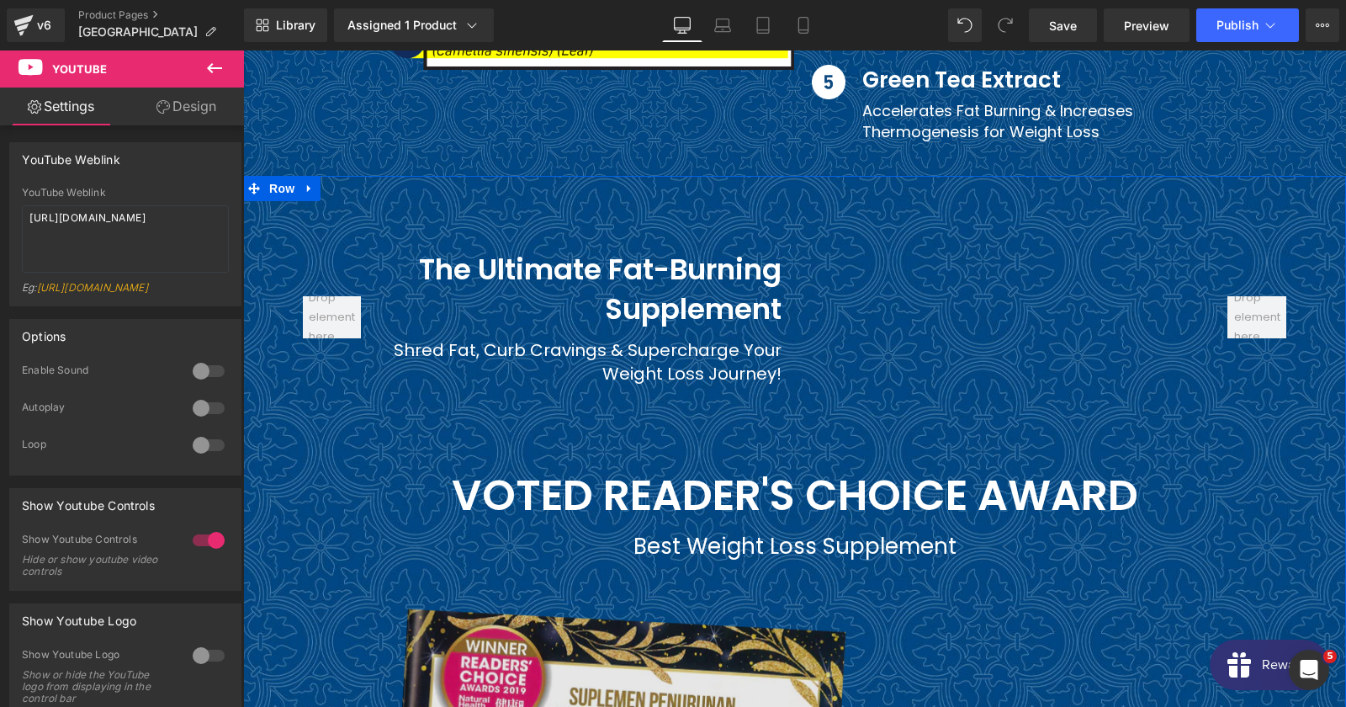
scroll to position [9448, 0]
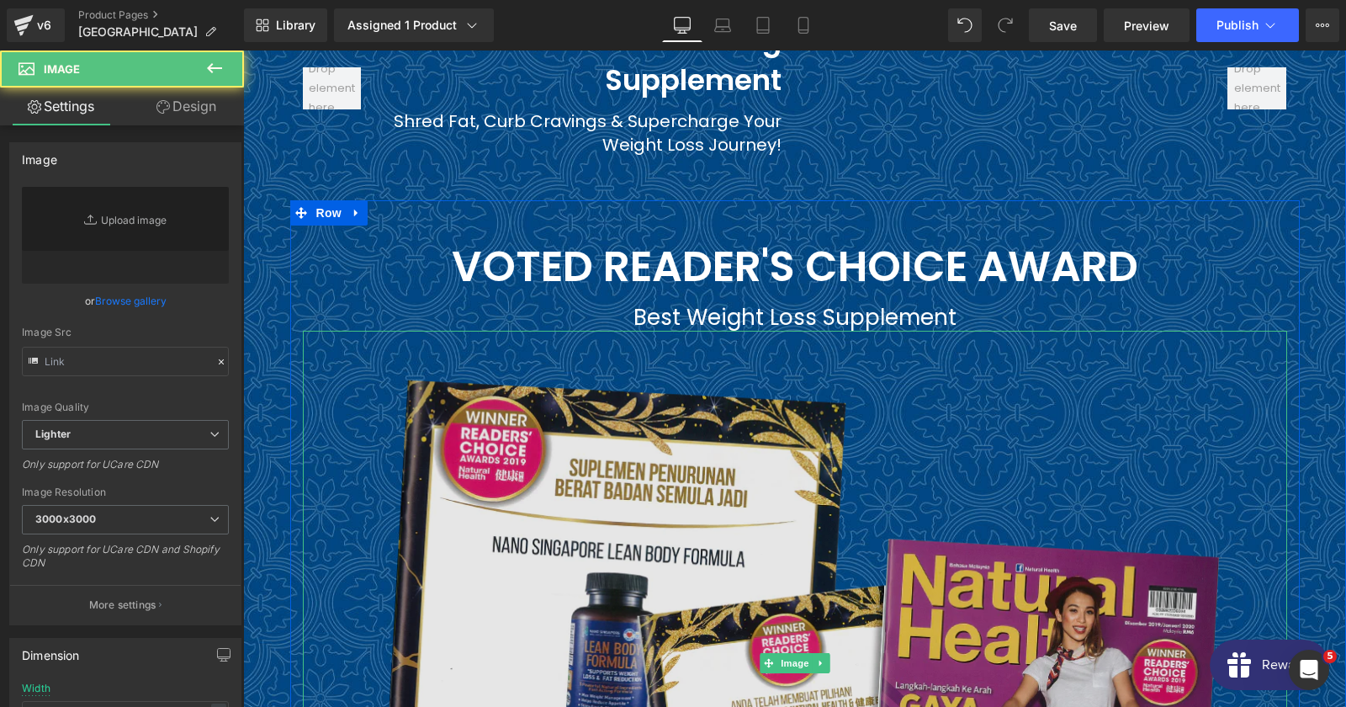
type input "[URL][DOMAIN_NAME]"
click at [712, 601] on img at bounding box center [795, 663] width 866 height 664
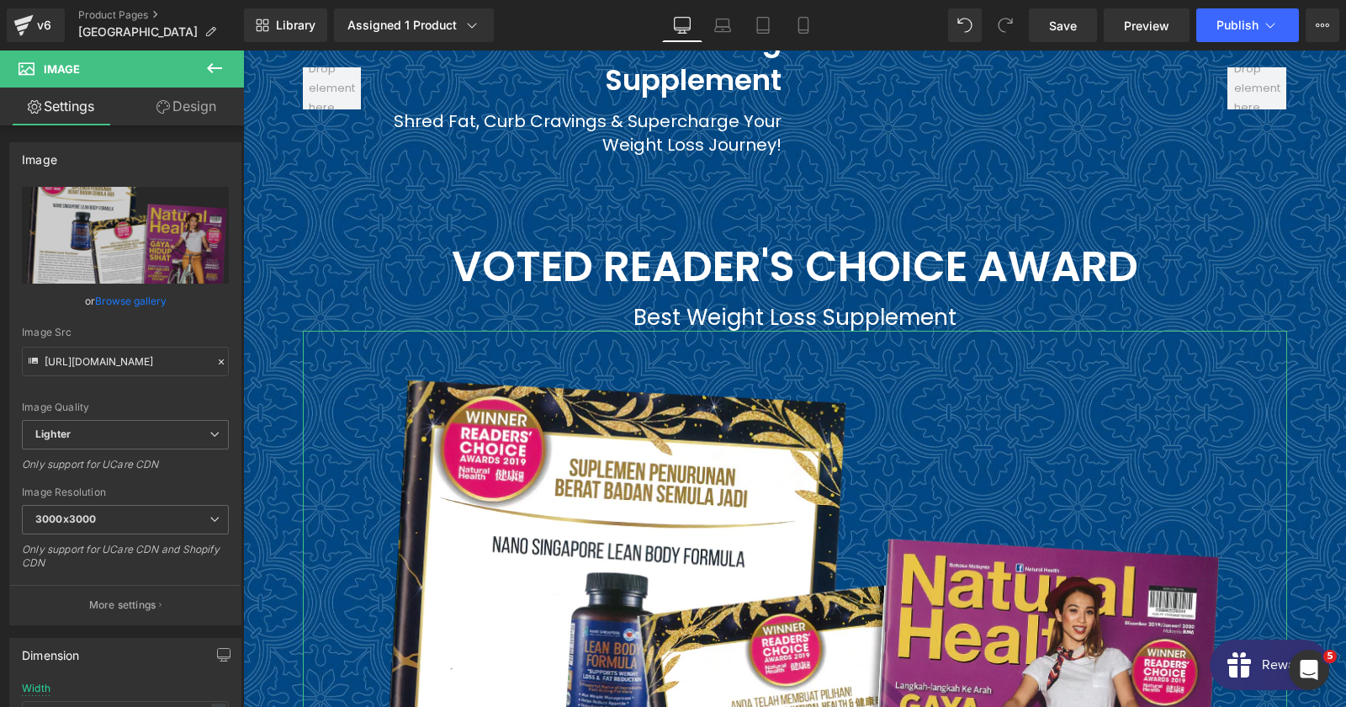
click at [129, 384] on div "Image Quality Lighter Lightest Lighter Lighter Lightest Only support for UCare …" at bounding box center [125, 303] width 207 height 233
click at [121, 367] on input "[URL][DOMAIN_NAME]" at bounding box center [125, 361] width 207 height 29
click at [600, 236] on span "VOTED READER'S CHOICE AWARD" at bounding box center [795, 266] width 686 height 60
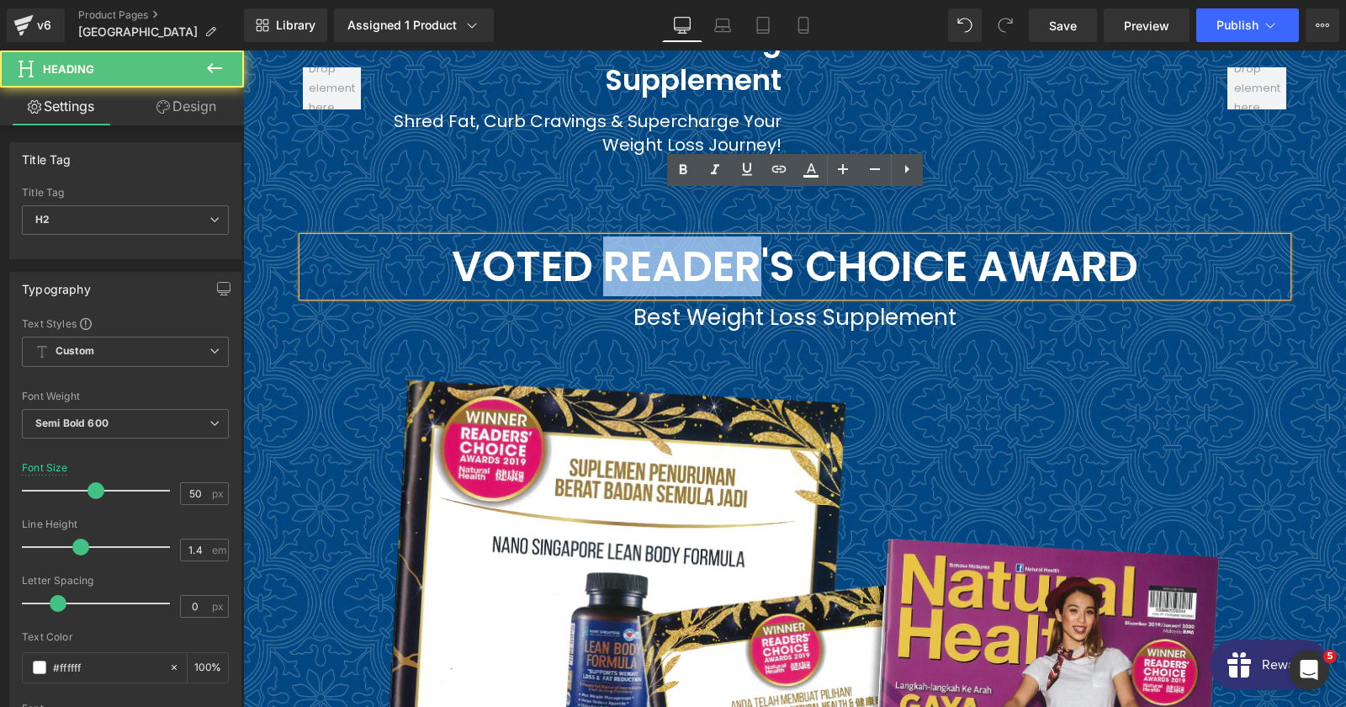
click at [600, 236] on span "VOTED READER'S CHOICE AWARD" at bounding box center [795, 266] width 686 height 60
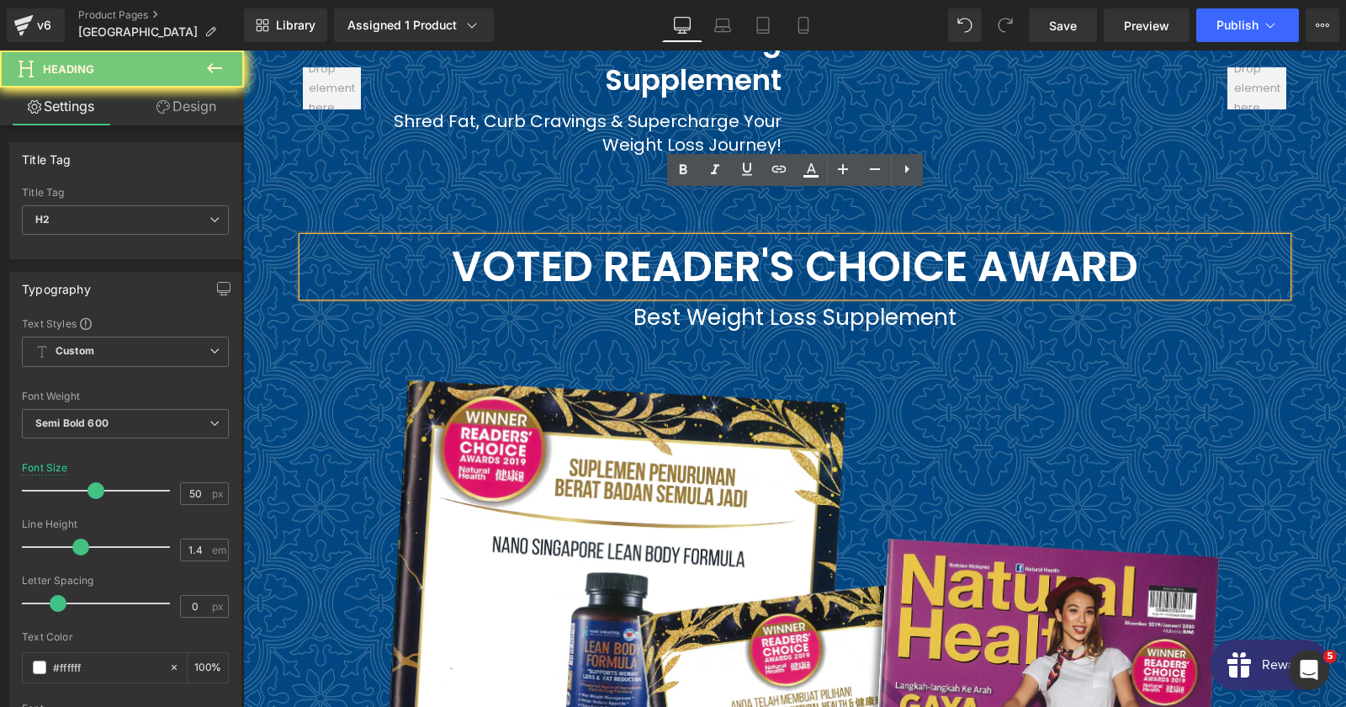
click at [600, 236] on span "VOTED READER'S CHOICE AWARD" at bounding box center [795, 266] width 686 height 60
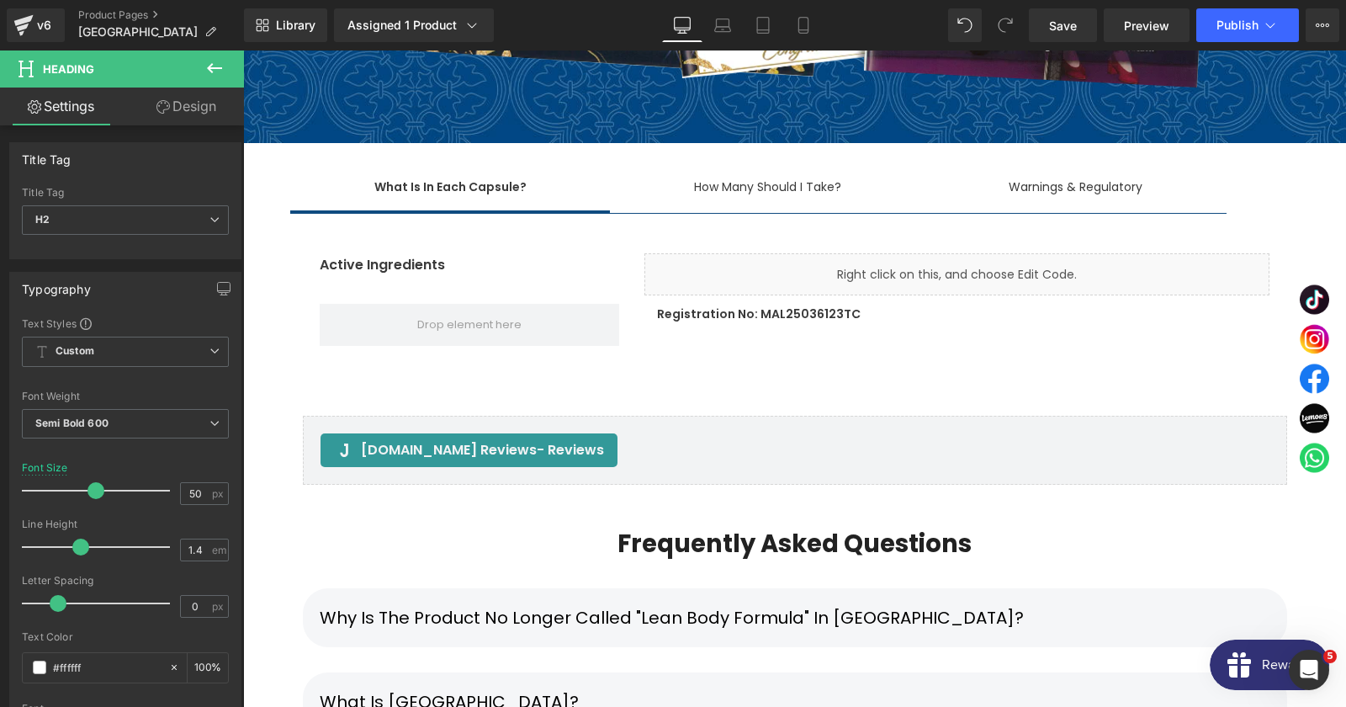
scroll to position [10266, 0]
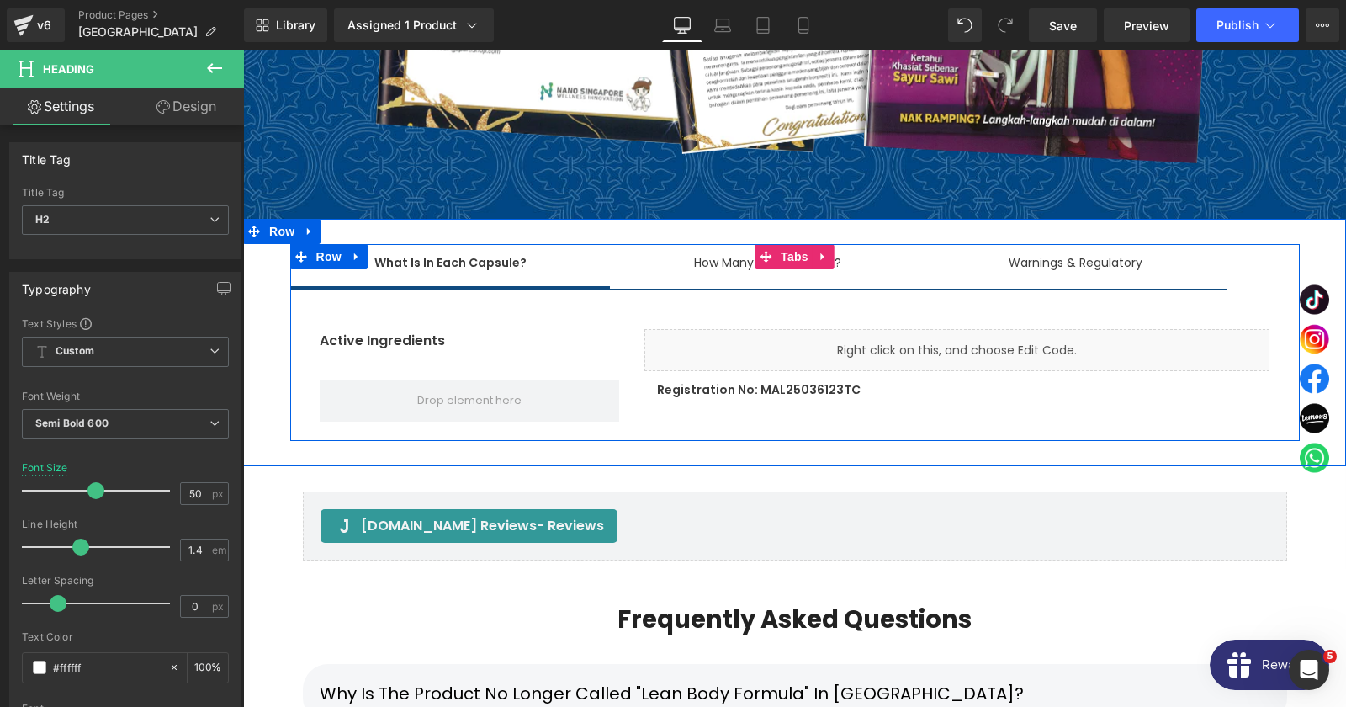
click at [391, 244] on span "What Is In Each Capsule? Text Block" at bounding box center [450, 265] width 320 height 42
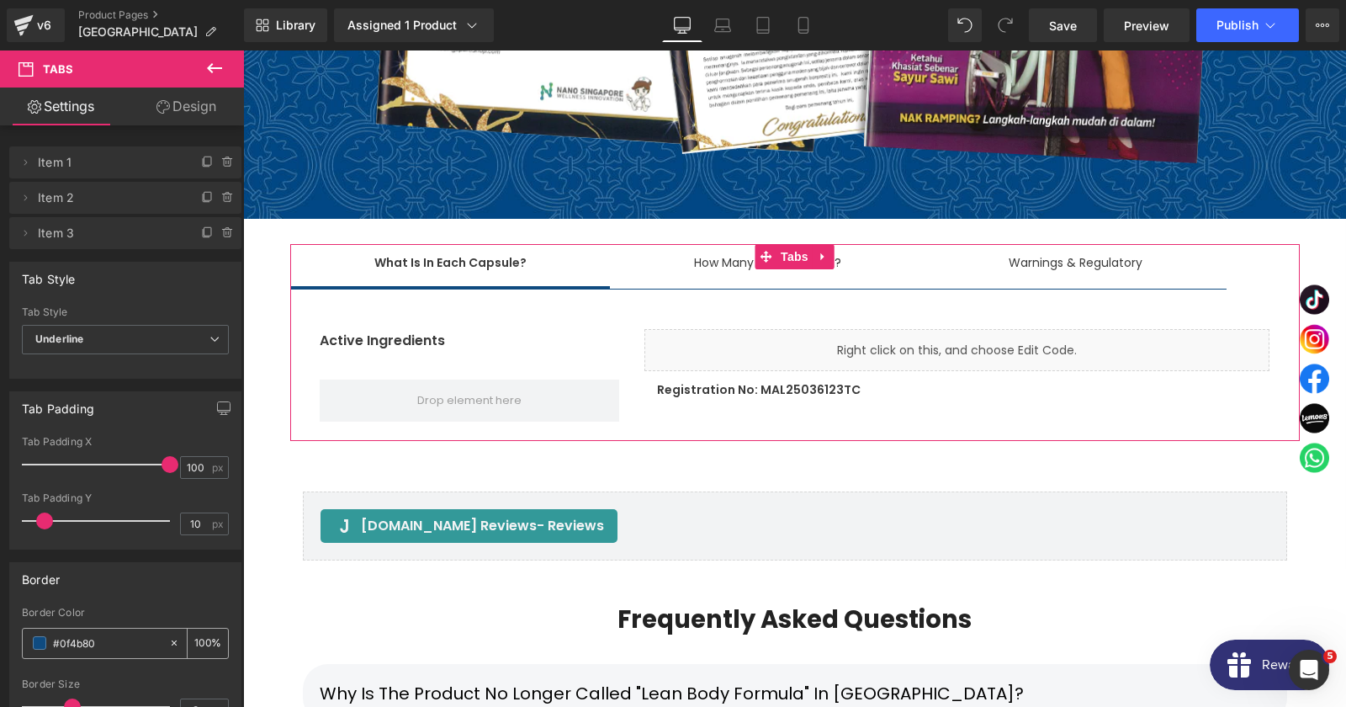
click at [85, 657] on div "#0f4b80" at bounding box center [96, 642] width 146 height 29
click at [81, 647] on input "#0f4b80" at bounding box center [107, 642] width 108 height 19
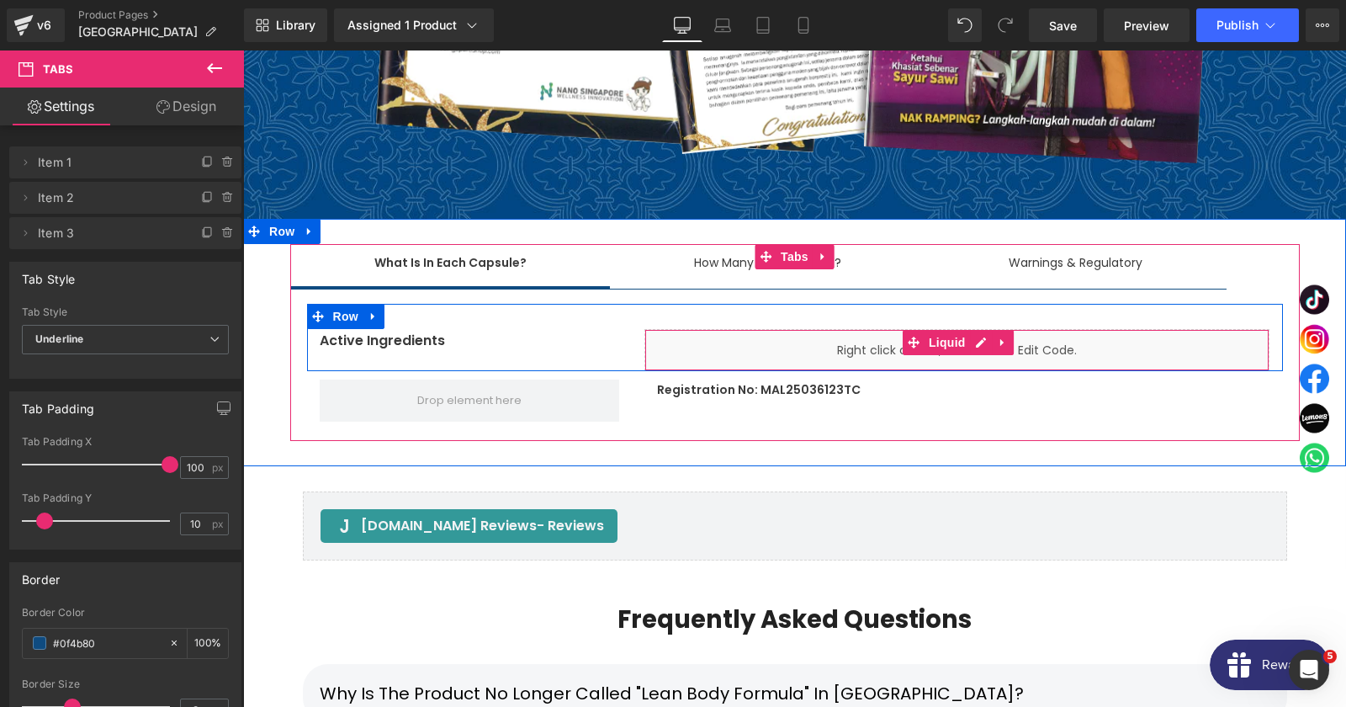
click at [684, 329] on div "Liquid" at bounding box center [956, 350] width 625 height 42
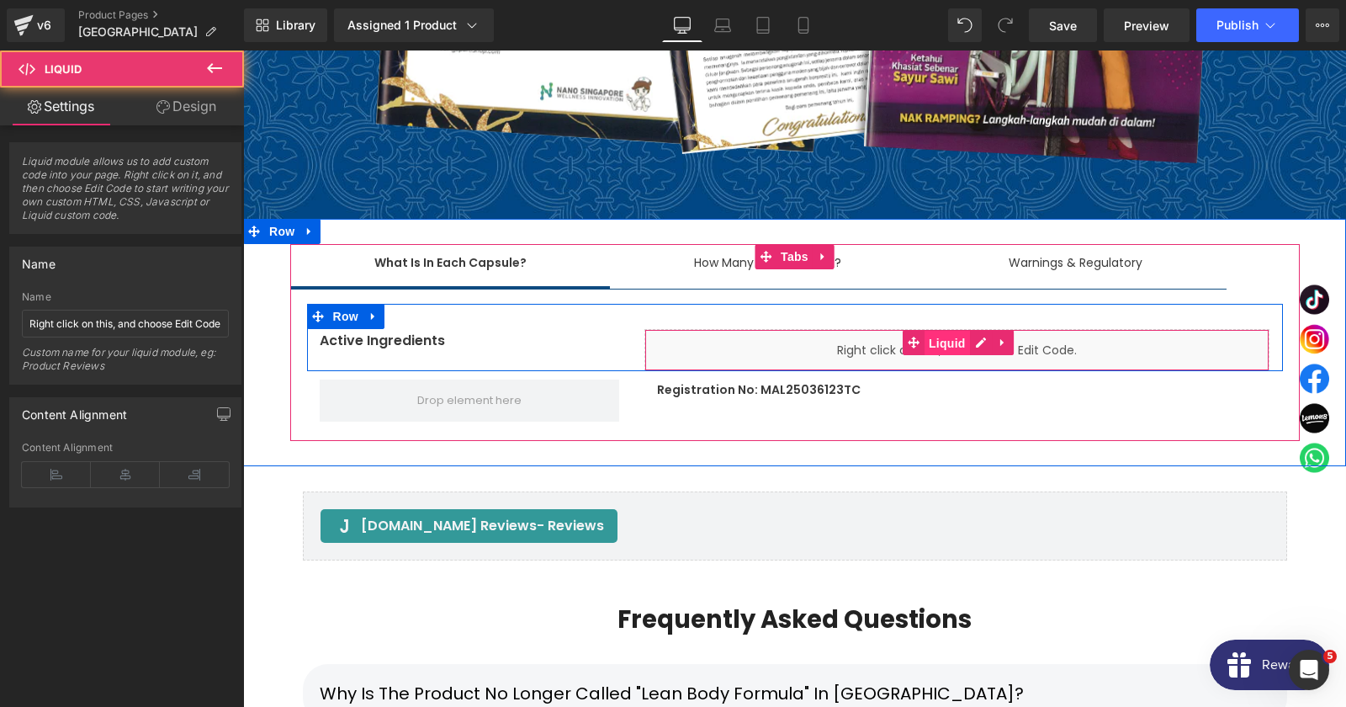
click at [946, 331] on span "Liquid" at bounding box center [946, 343] width 45 height 25
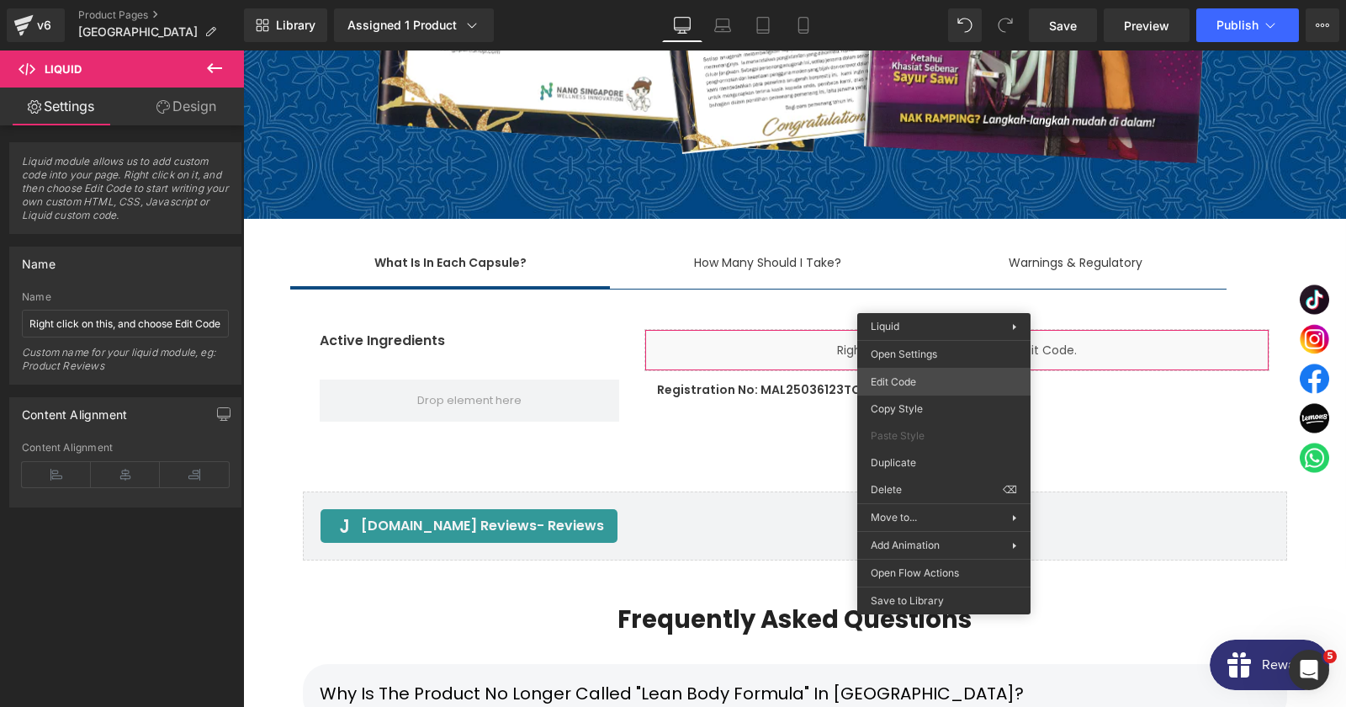
click at [905, 0] on div "Liquid You are previewing how the will restyle your page. You can not edit Elem…" at bounding box center [673, 0] width 1346 height 0
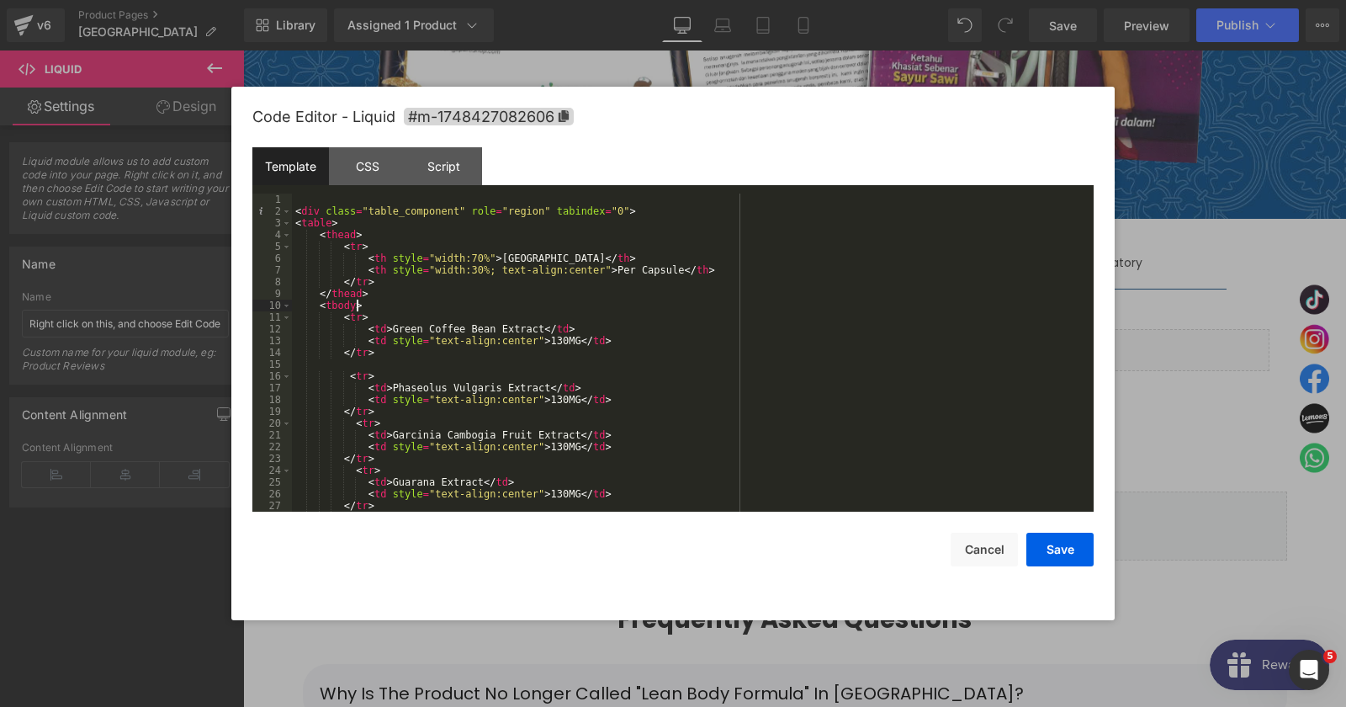
click at [528, 307] on div "< div class = "table_component" role = "region" tabindex = "0" > < table > < th…" at bounding box center [693, 364] width 802 height 342
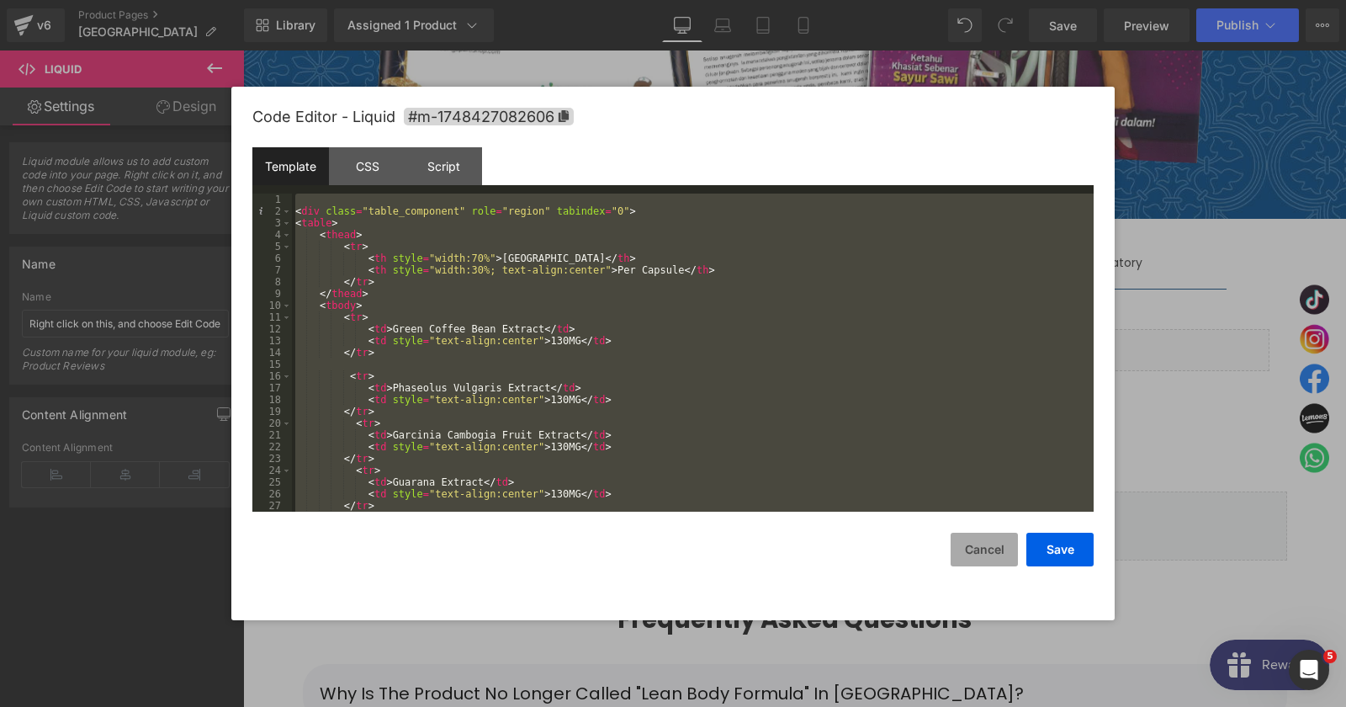
click at [977, 554] on button "Cancel" at bounding box center [984, 549] width 67 height 34
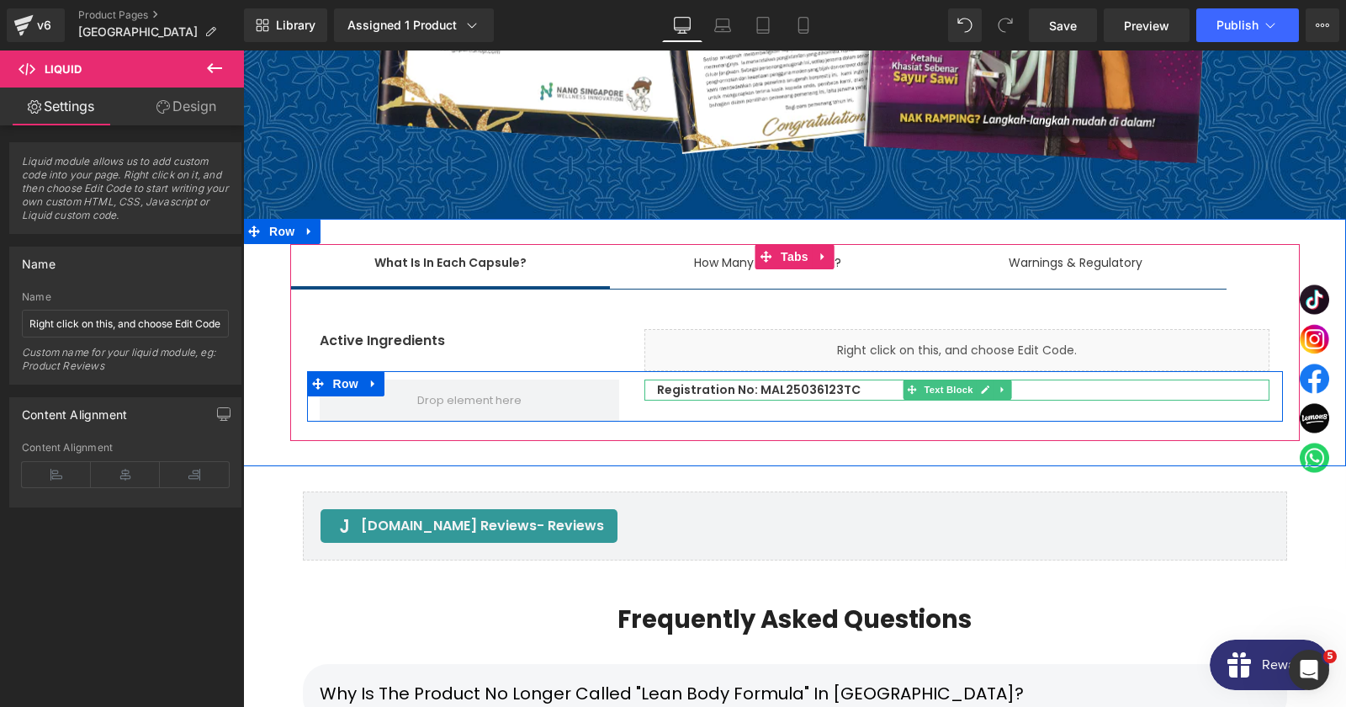
click at [782, 379] on p "Registration No: MAL25036123TC" at bounding box center [963, 389] width 612 height 21
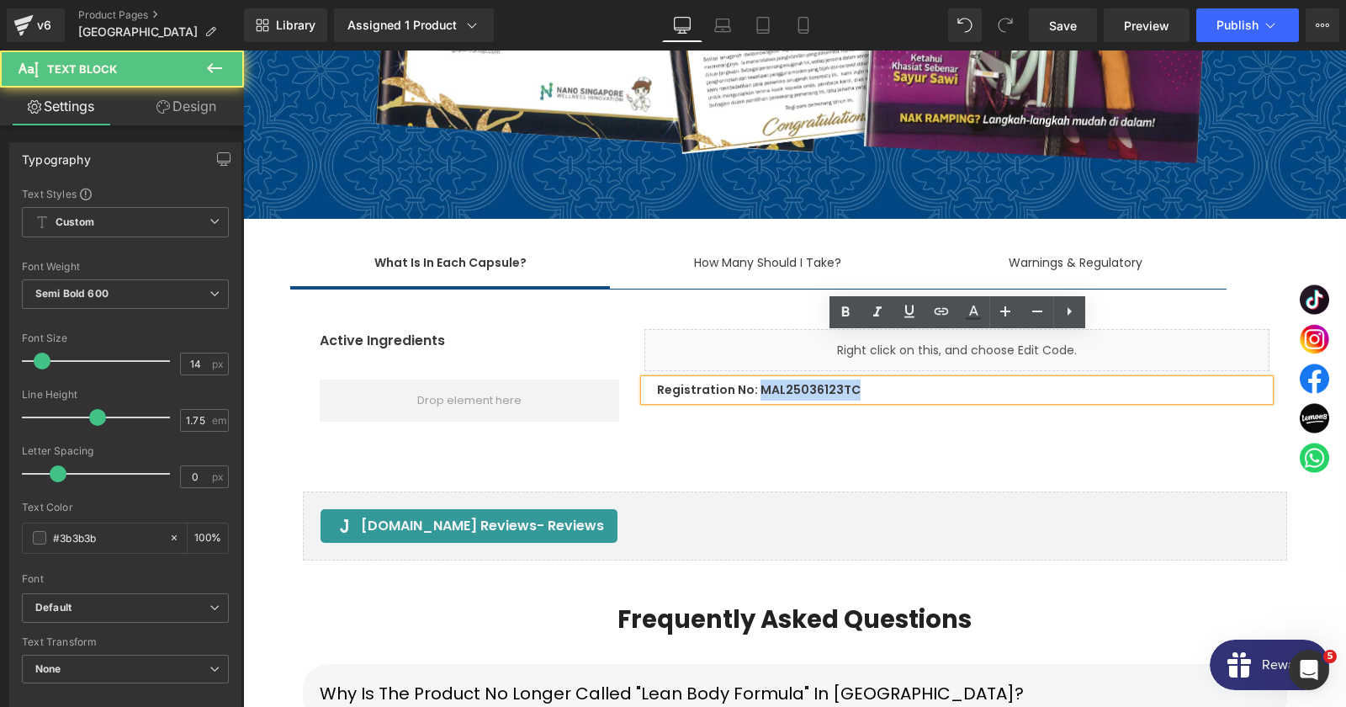
click at [782, 379] on p "Registration No: MAL25036123TC" at bounding box center [963, 389] width 612 height 21
copy p "MAL25036123TC"
